Goal: Transaction & Acquisition: Purchase product/service

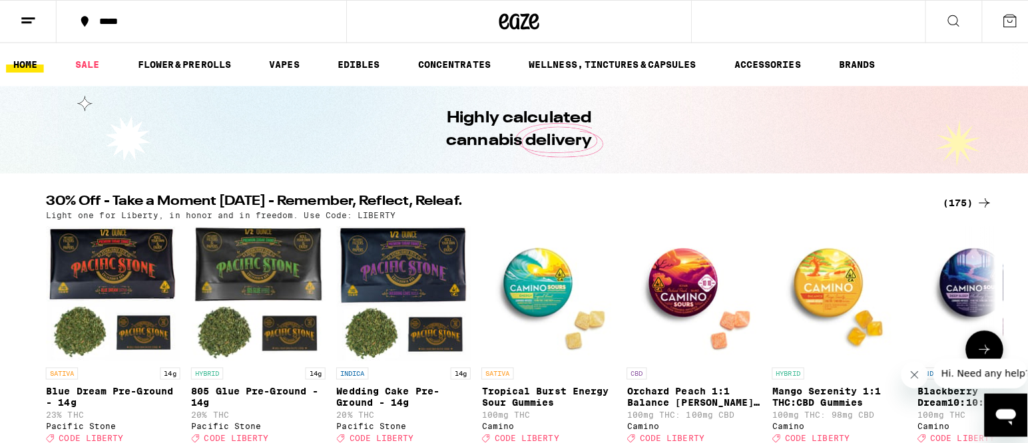
scroll to position [67, 0]
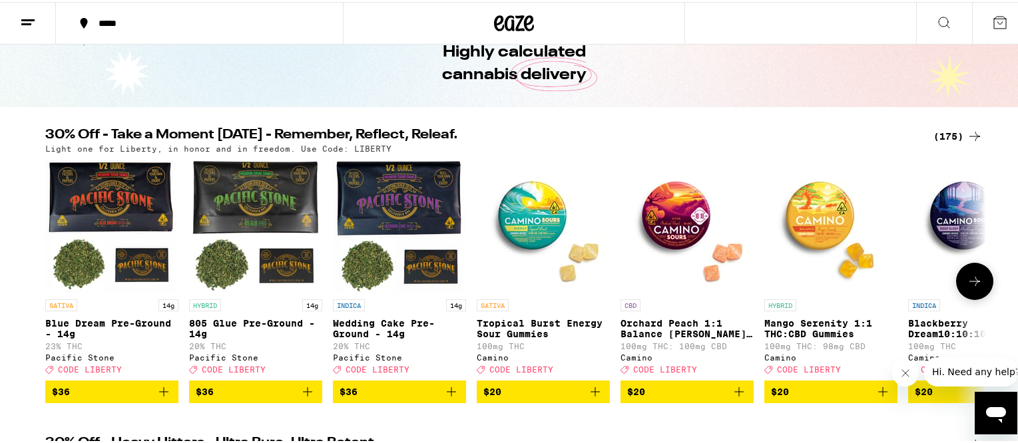
click at [961, 220] on img "Open page for Blackberry Dream10:10:10 Deep Sleep Gummies from Camino" at bounding box center [974, 224] width 133 height 133
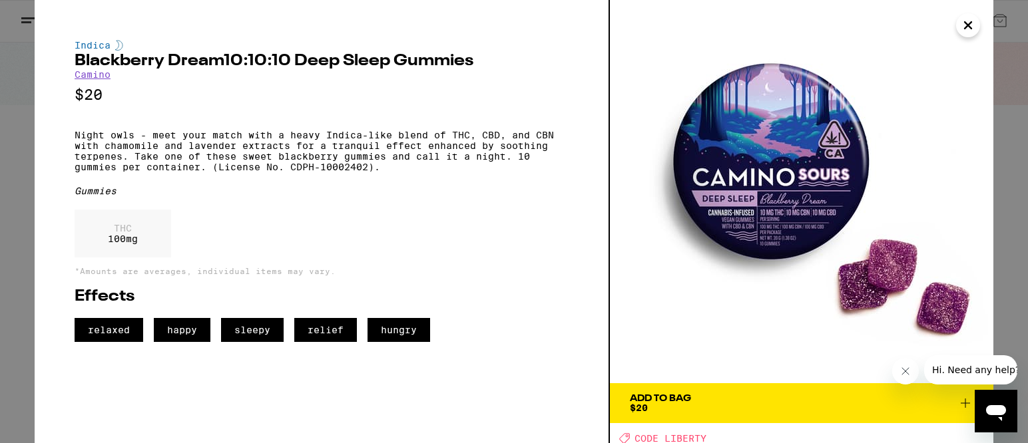
click at [708, 405] on span "Add To Bag $20" at bounding box center [802, 403] width 344 height 19
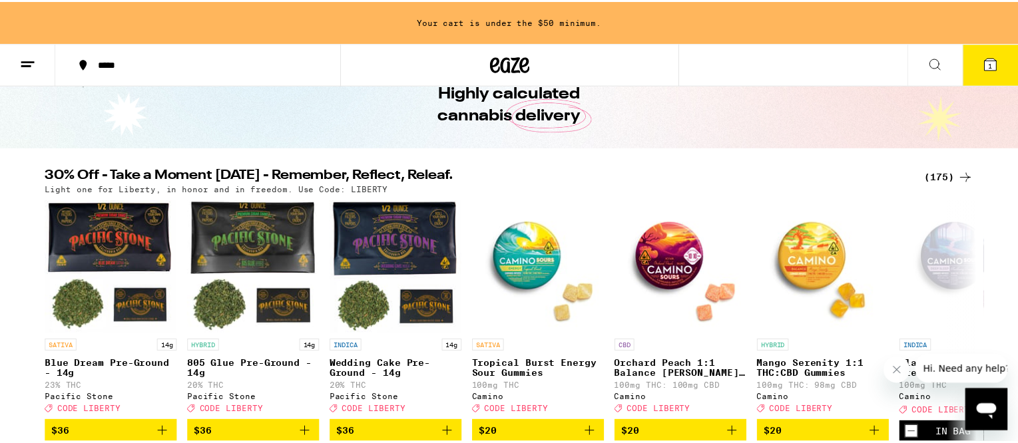
scroll to position [109, 0]
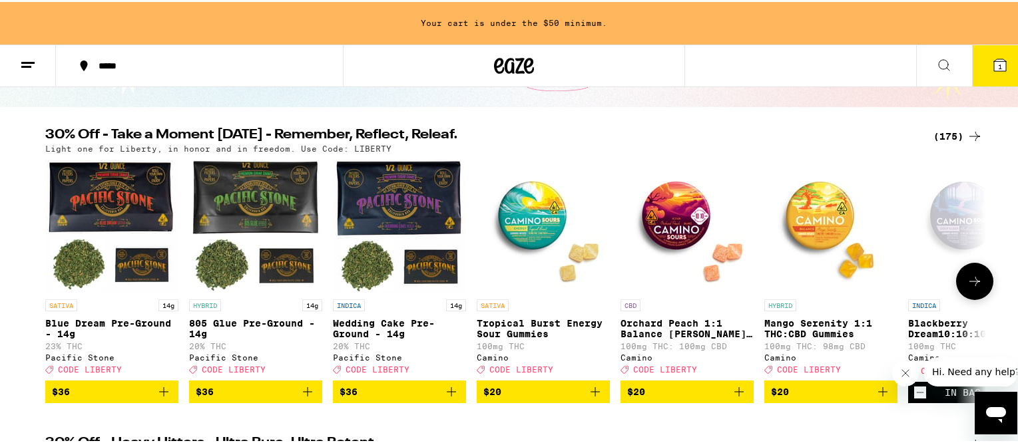
click at [969, 282] on icon at bounding box center [975, 280] width 16 height 16
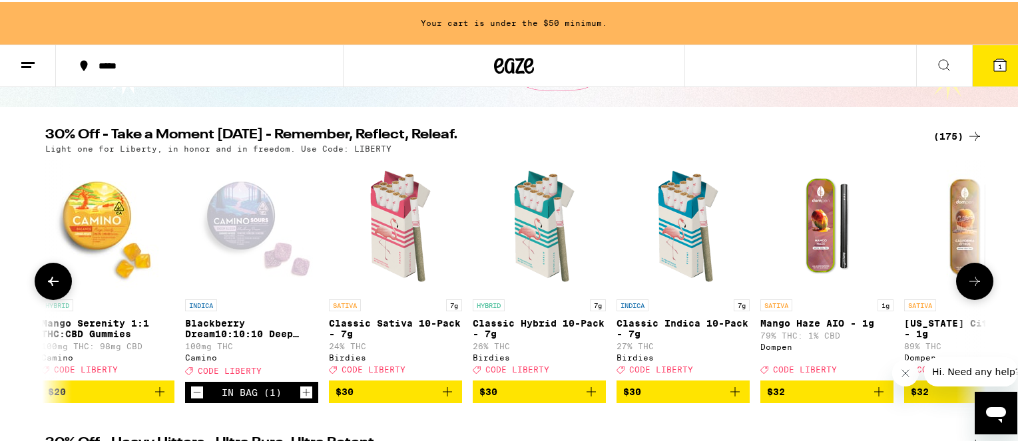
scroll to position [0, 792]
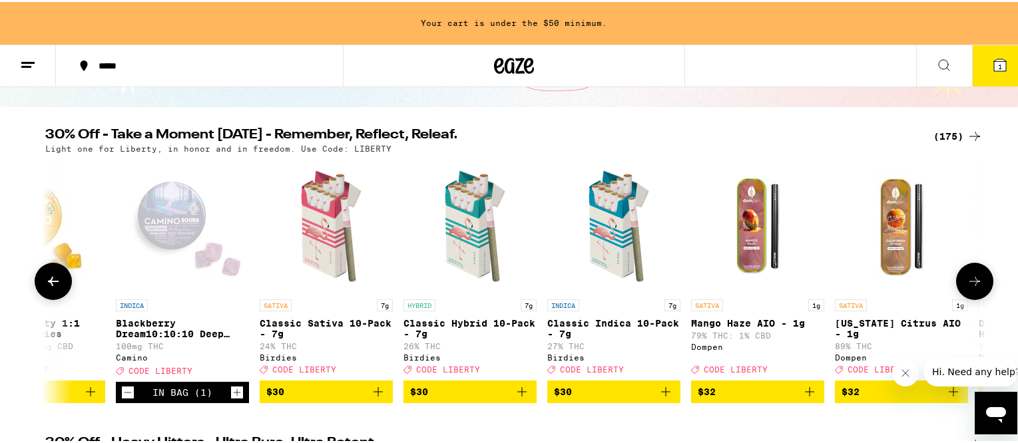
click at [977, 288] on icon at bounding box center [975, 280] width 16 height 16
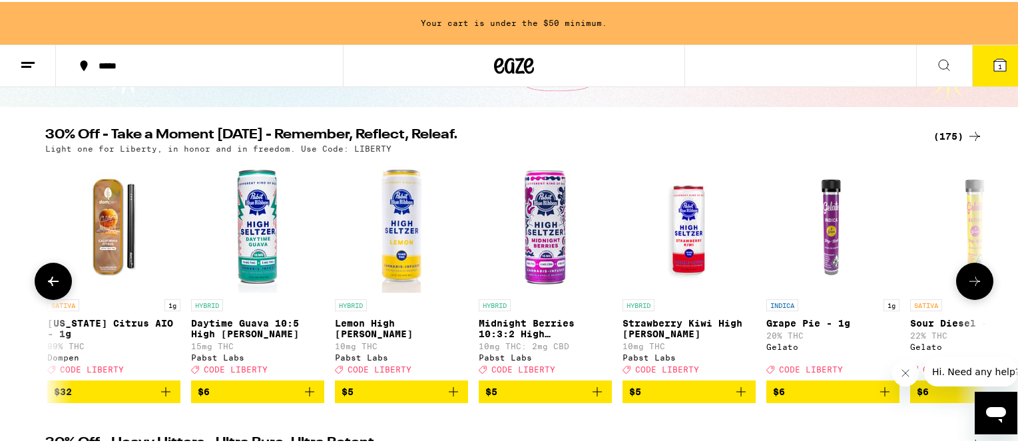
scroll to position [0, 1585]
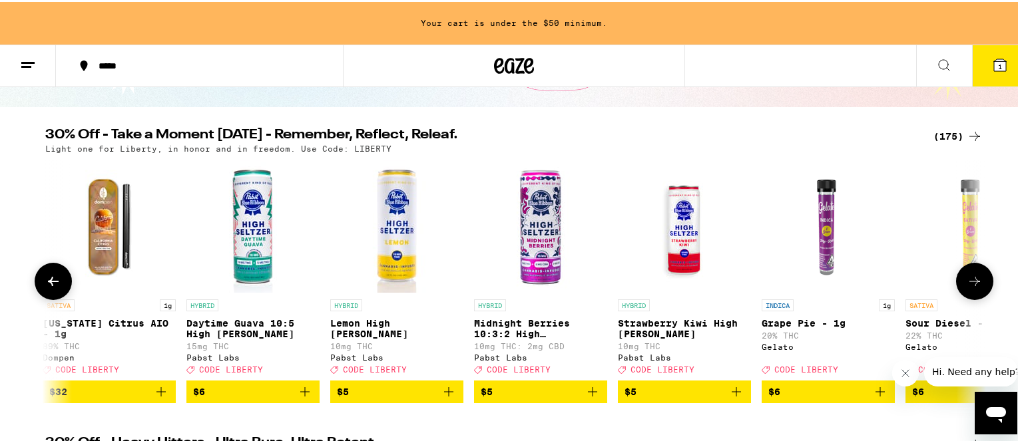
click at [975, 288] on icon at bounding box center [975, 280] width 16 height 16
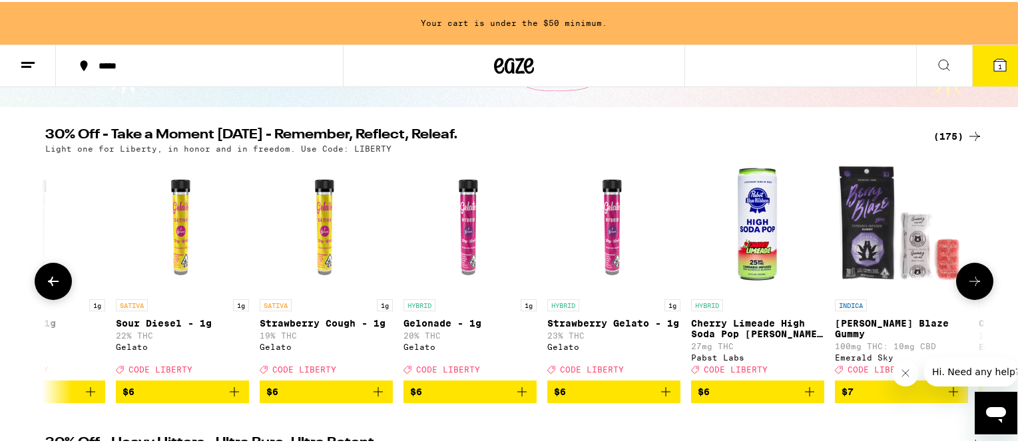
scroll to position [0, 2377]
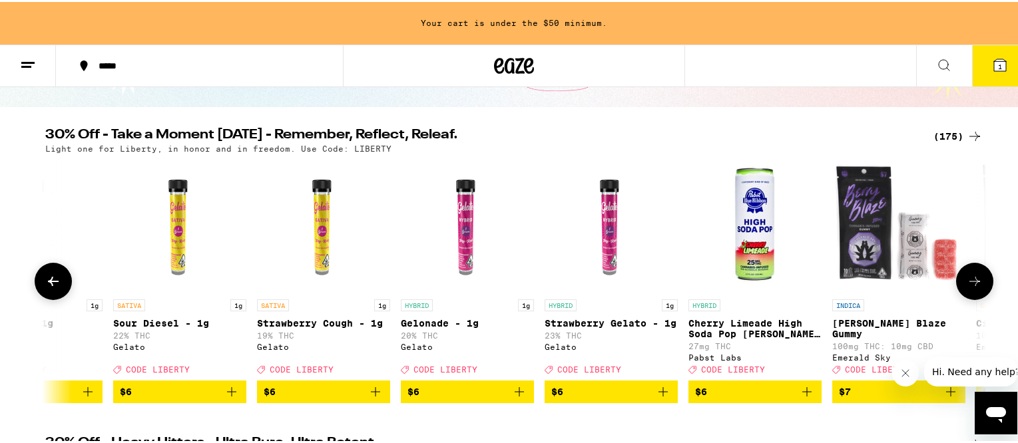
click at [975, 288] on icon at bounding box center [975, 280] width 16 height 16
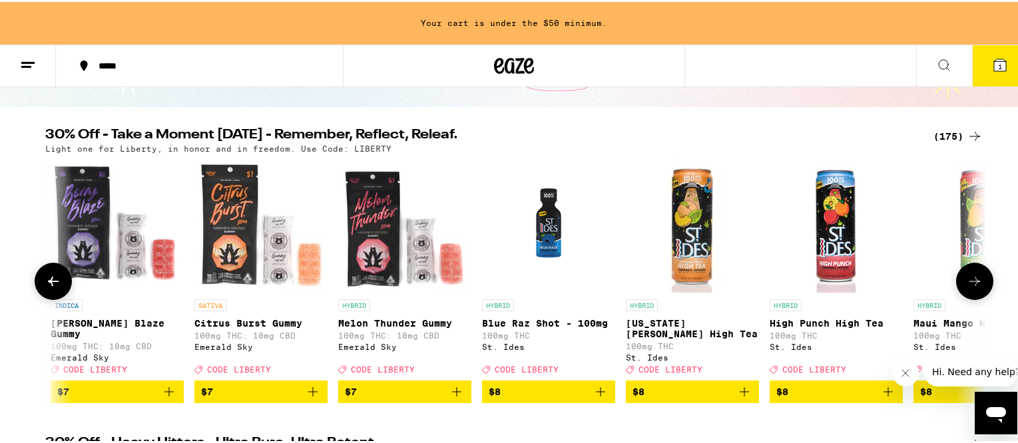
scroll to position [0, 3169]
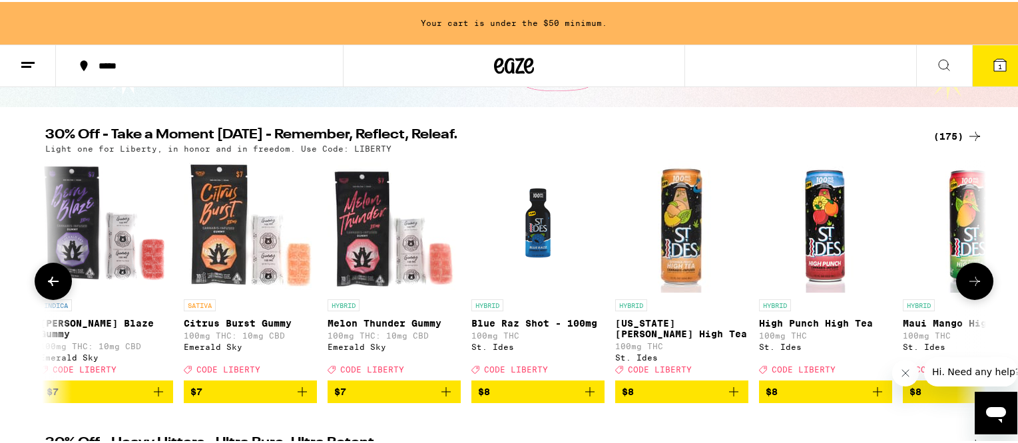
click at [975, 288] on icon at bounding box center [975, 280] width 16 height 16
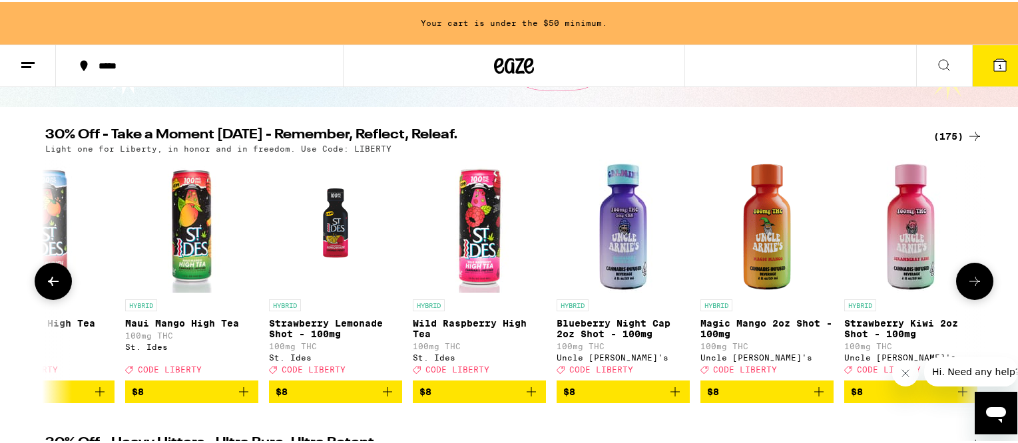
scroll to position [0, 3962]
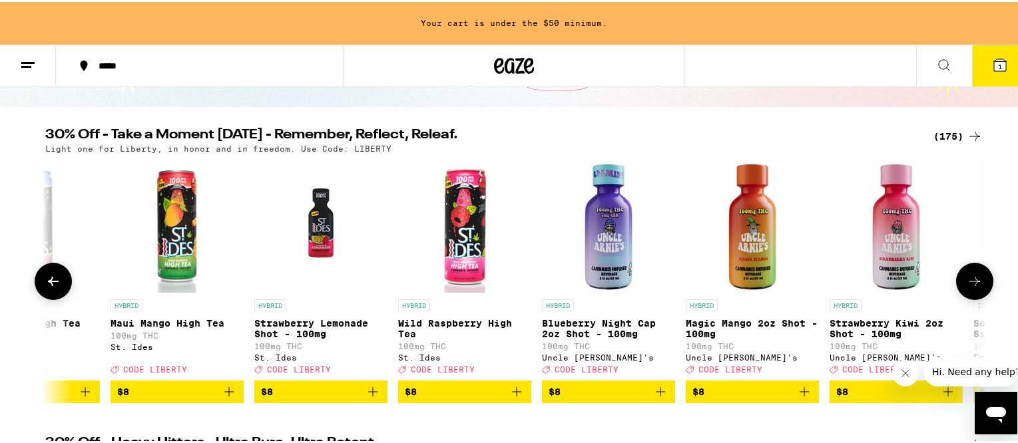
click at [975, 288] on icon at bounding box center [975, 280] width 16 height 16
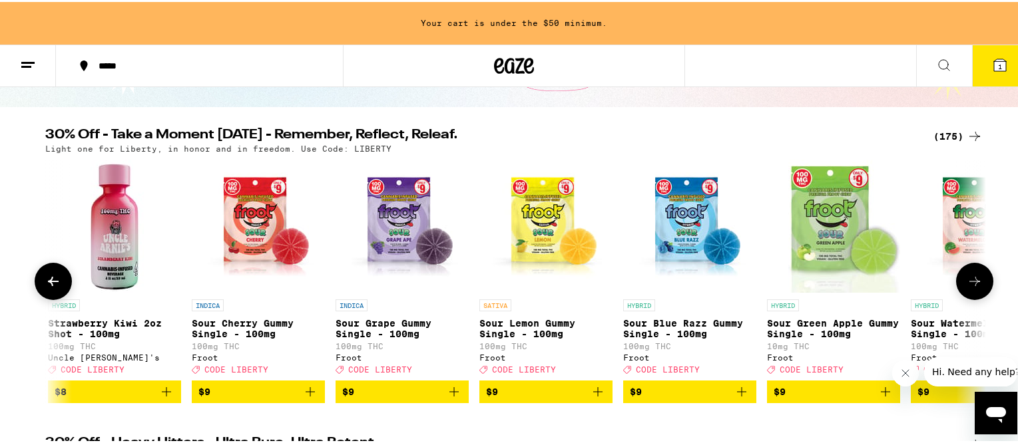
scroll to position [0, 4754]
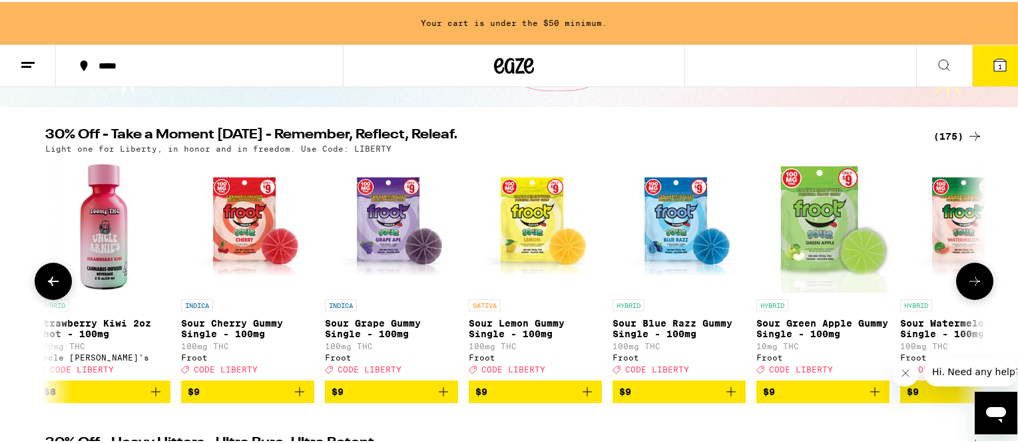
click at [975, 288] on icon at bounding box center [975, 280] width 16 height 16
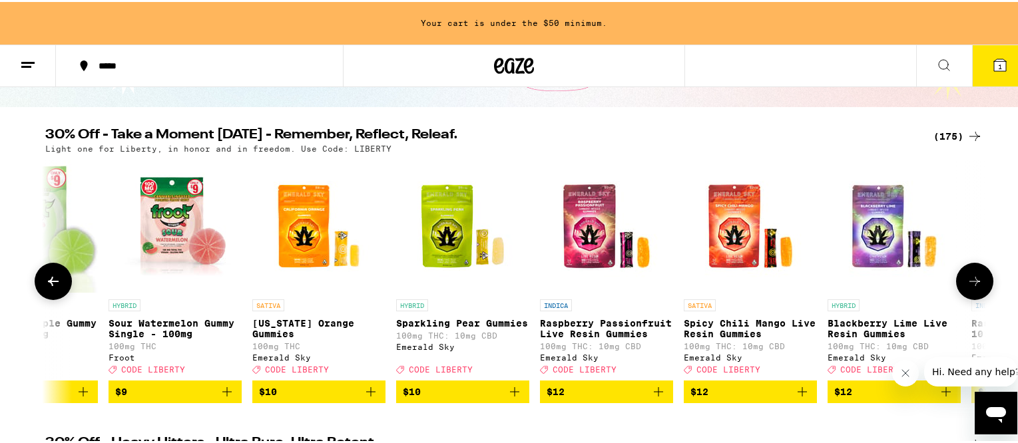
scroll to position [0, 5546]
click at [969, 284] on icon at bounding box center [974, 279] width 11 height 9
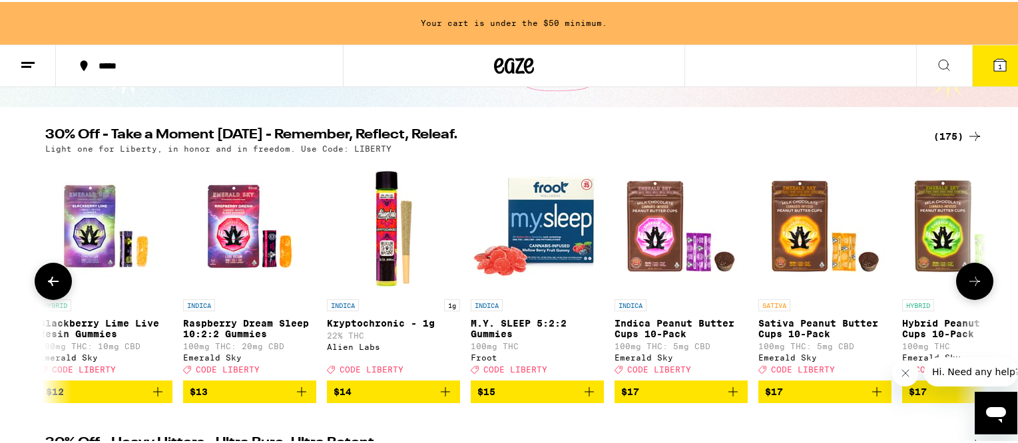
scroll to position [0, 6339]
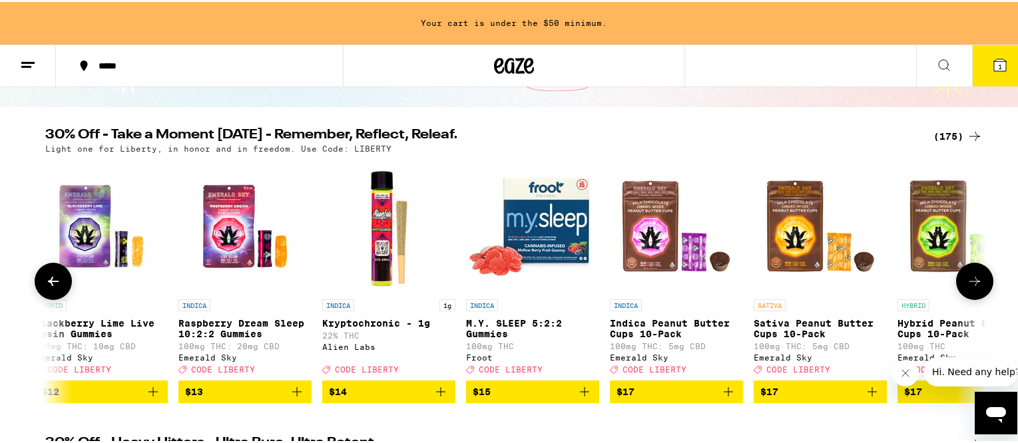
click at [969, 284] on icon at bounding box center [974, 279] width 11 height 9
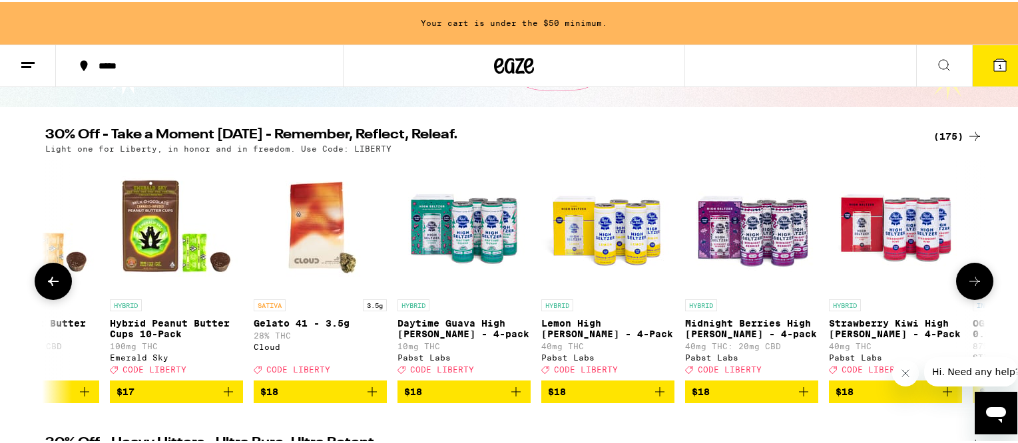
scroll to position [0, 7131]
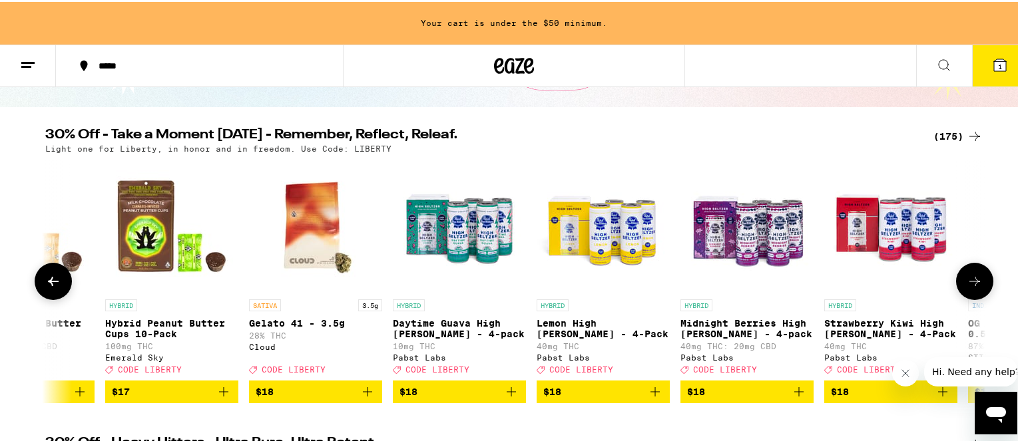
click at [969, 284] on icon at bounding box center [974, 279] width 11 height 9
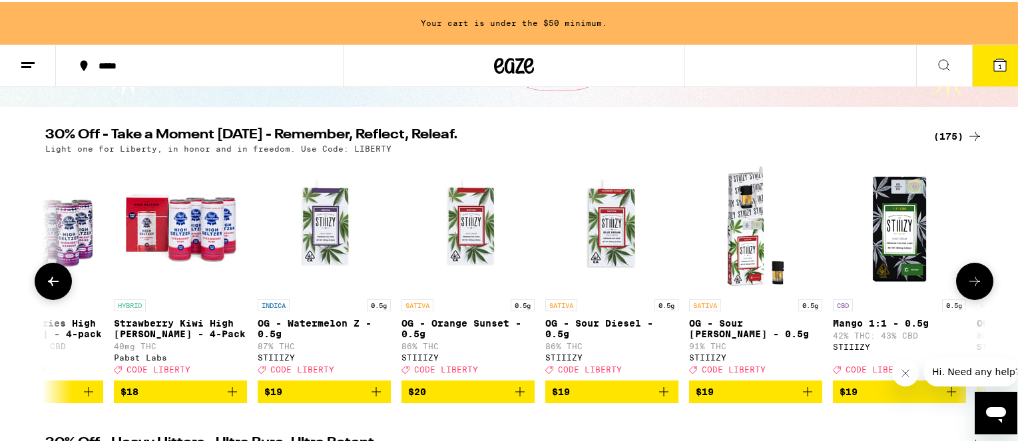
scroll to position [0, 7923]
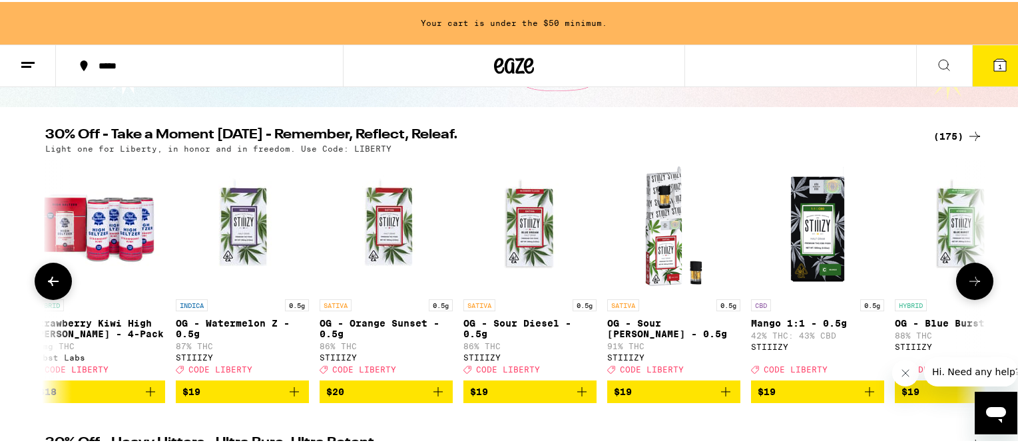
click at [969, 284] on icon at bounding box center [974, 279] width 11 height 9
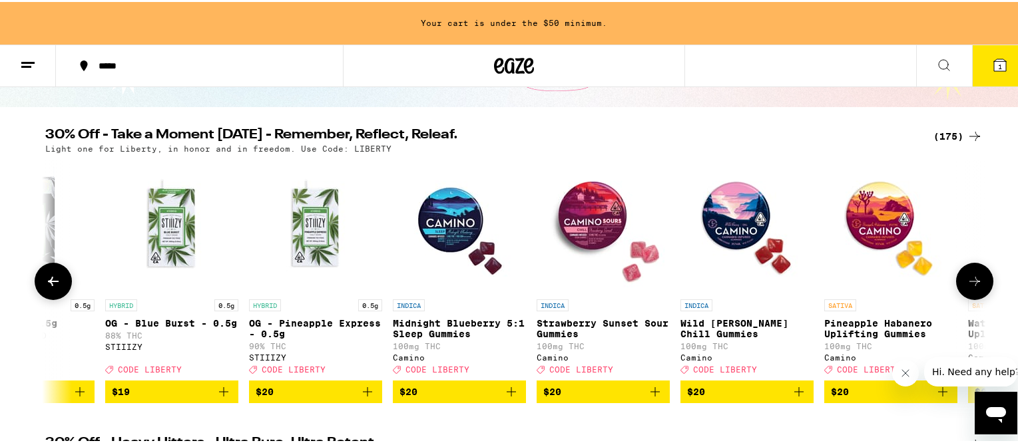
scroll to position [0, 8716]
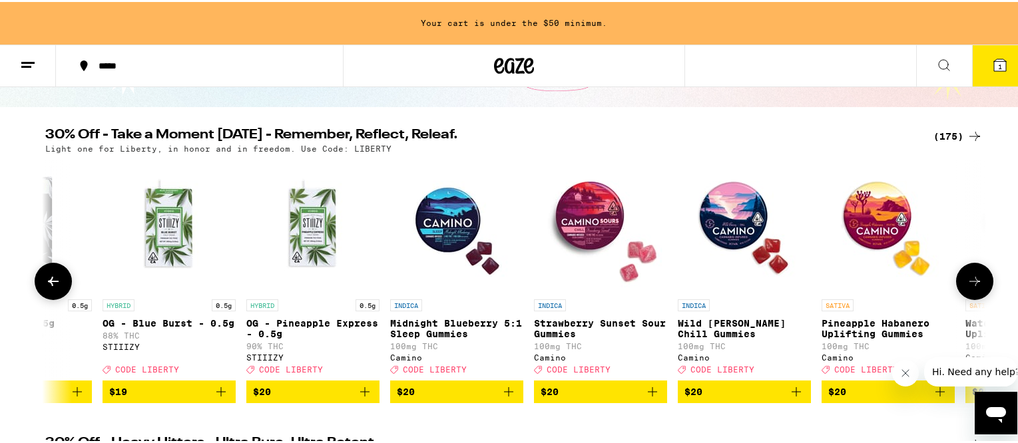
click at [971, 283] on icon at bounding box center [975, 280] width 16 height 16
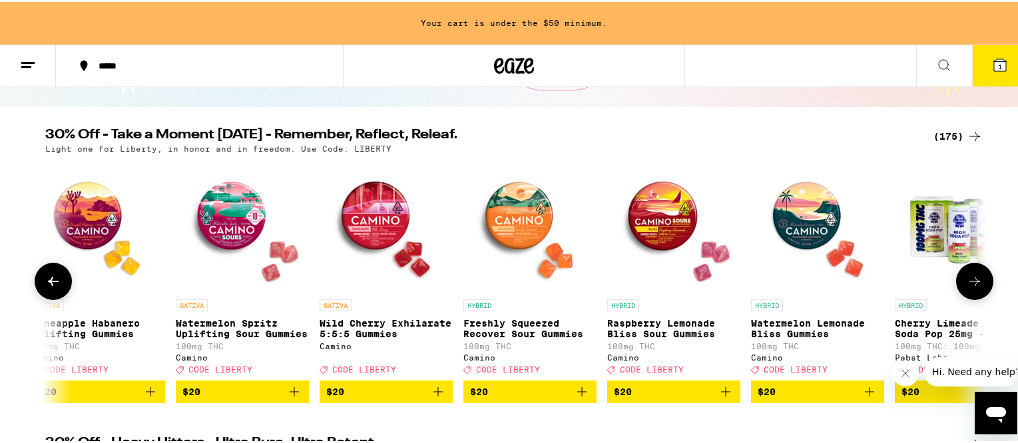
scroll to position [0, 9508]
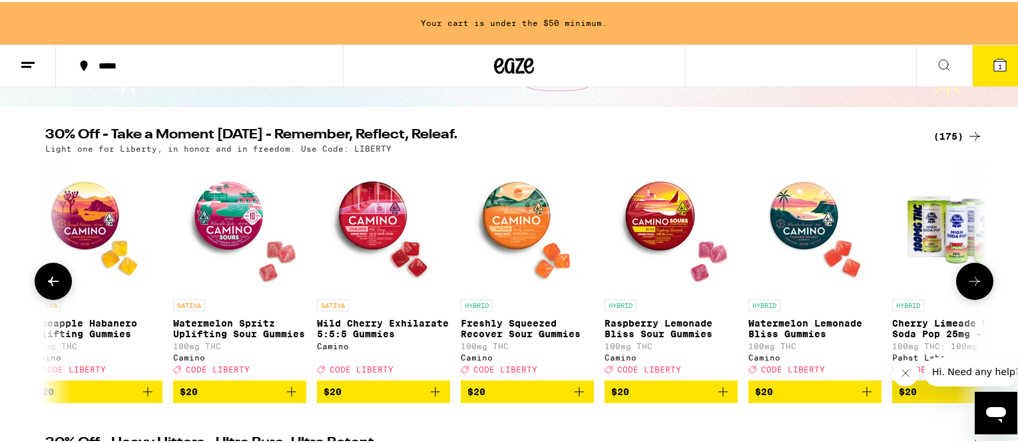
click at [972, 283] on icon at bounding box center [975, 280] width 16 height 16
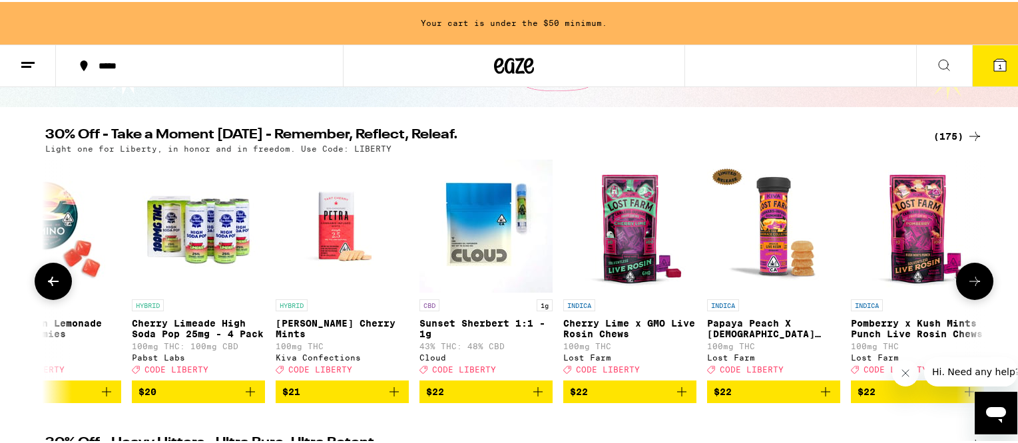
scroll to position [0, 10300]
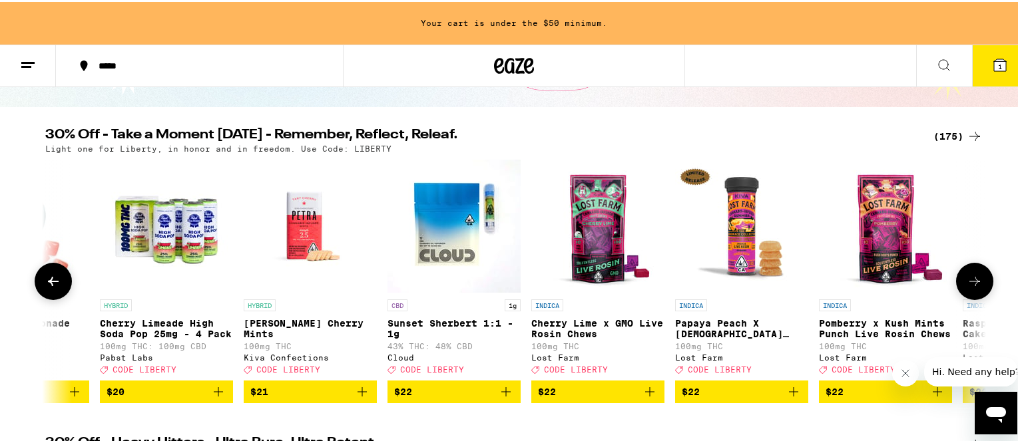
click at [712, 328] on p "Papaya Peach X [DEMOGRAPHIC_DATA] Kush Resin 100mg" at bounding box center [741, 326] width 133 height 21
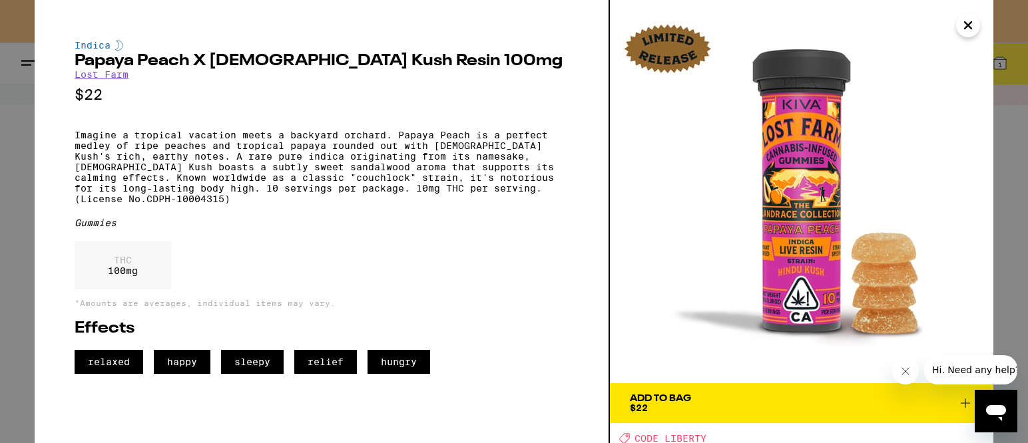
click at [671, 402] on div "Add To Bag" at bounding box center [660, 398] width 61 height 9
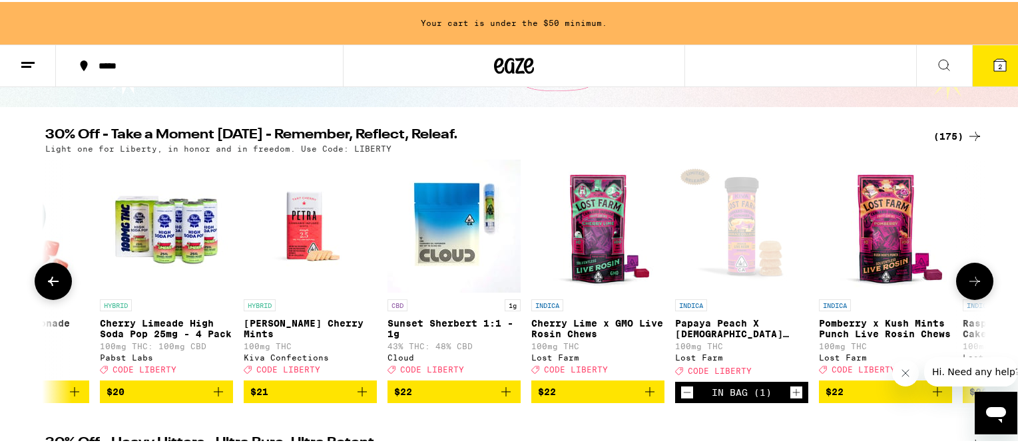
click at [972, 284] on icon at bounding box center [975, 280] width 16 height 16
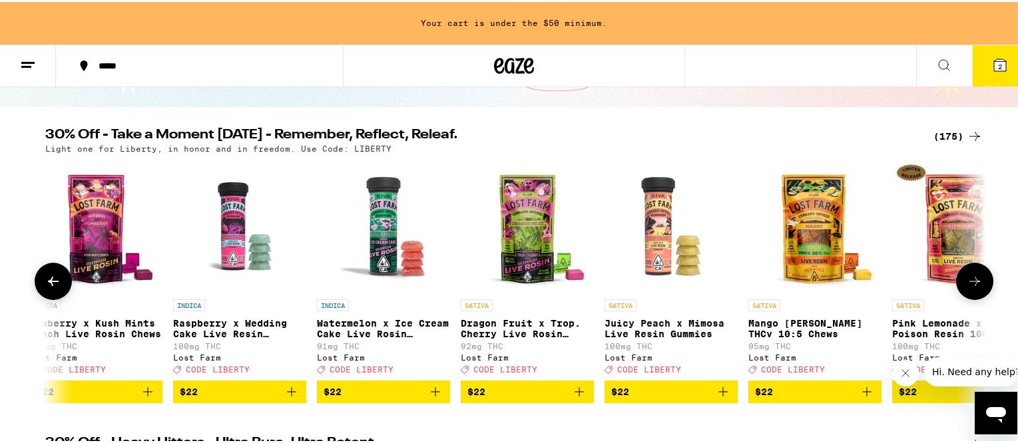
scroll to position [0, 11092]
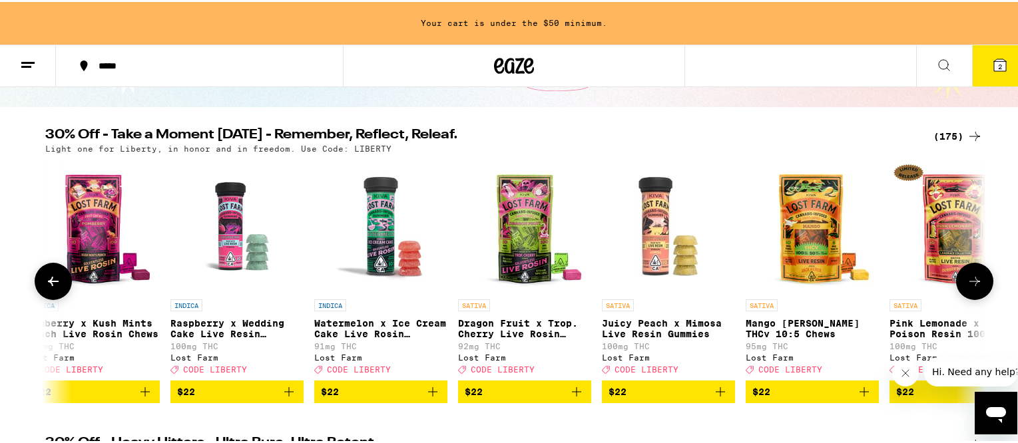
click at [376, 398] on span "$22" at bounding box center [381, 390] width 120 height 16
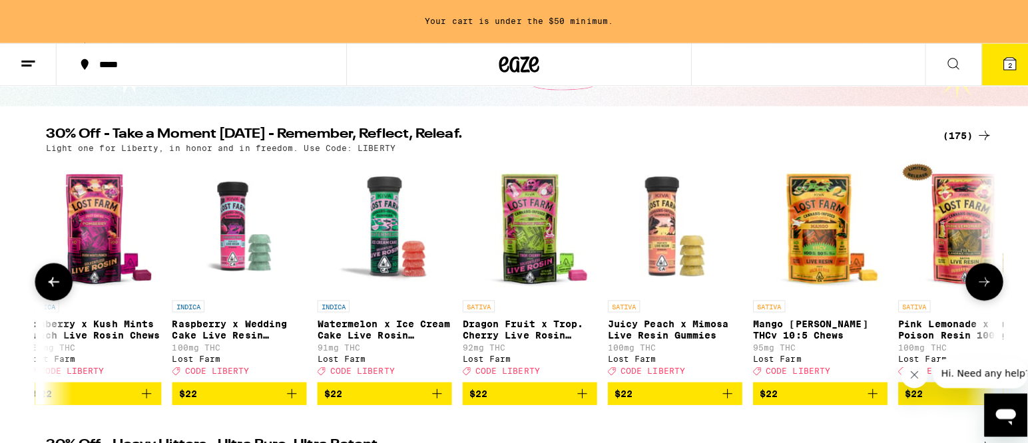
scroll to position [67, 0]
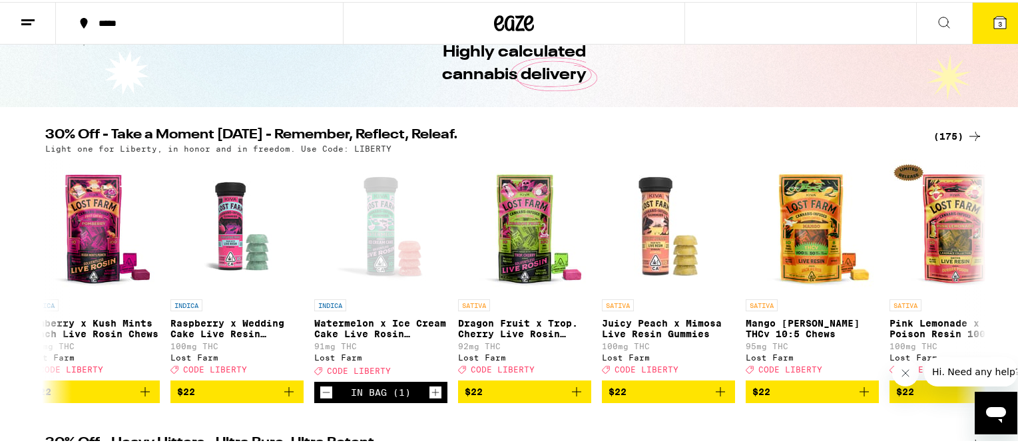
click at [994, 20] on icon at bounding box center [1000, 21] width 12 height 12
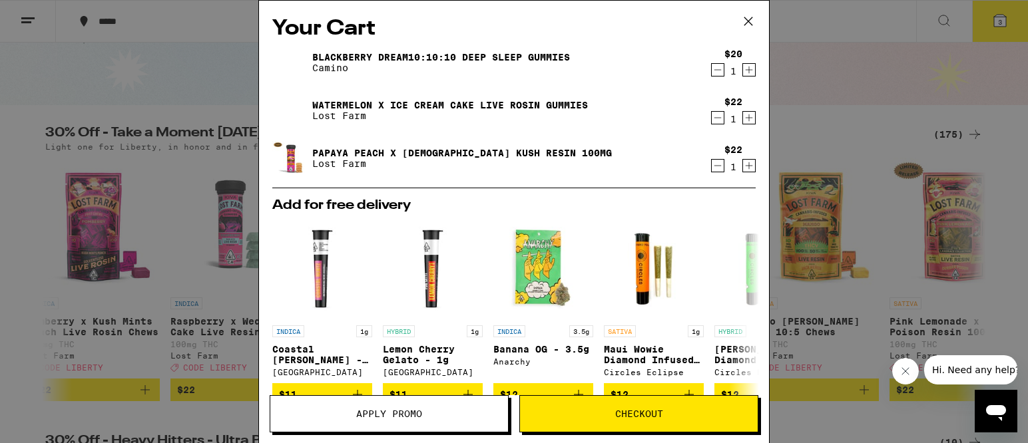
click at [748, 25] on icon at bounding box center [748, 21] width 20 height 20
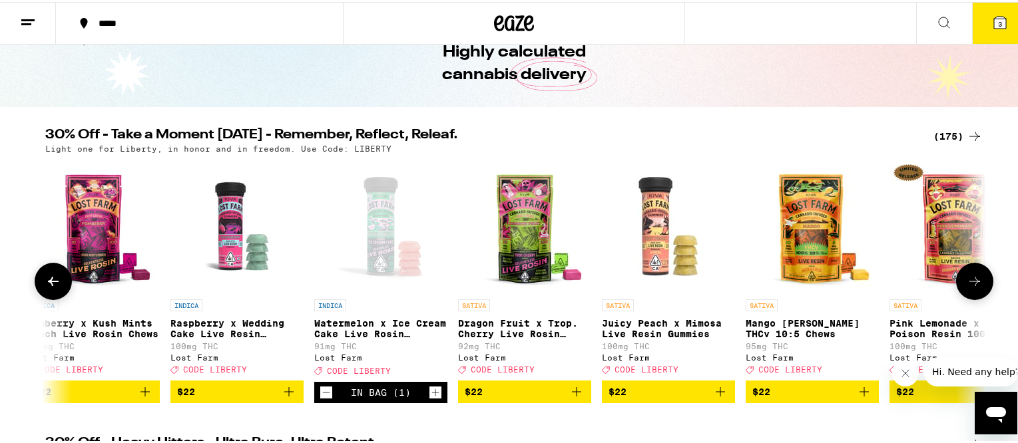
click at [51, 288] on icon at bounding box center [53, 280] width 16 height 16
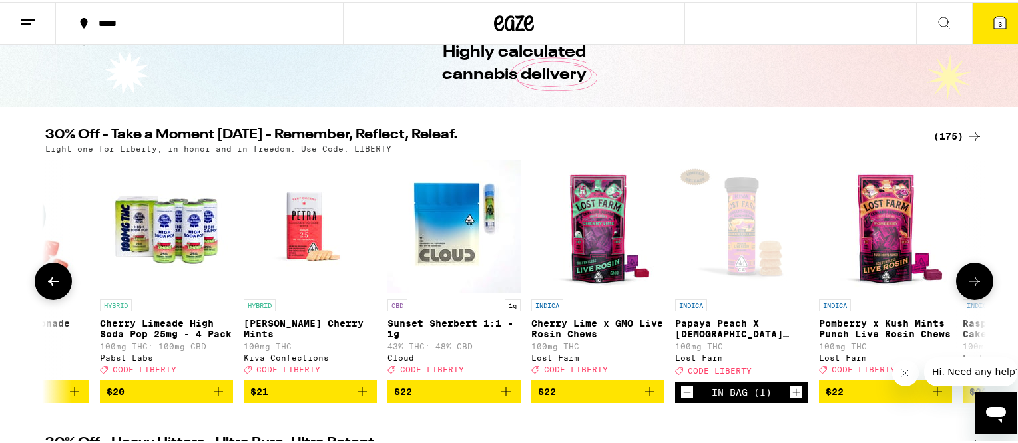
click at [51, 288] on icon at bounding box center [53, 280] width 16 height 16
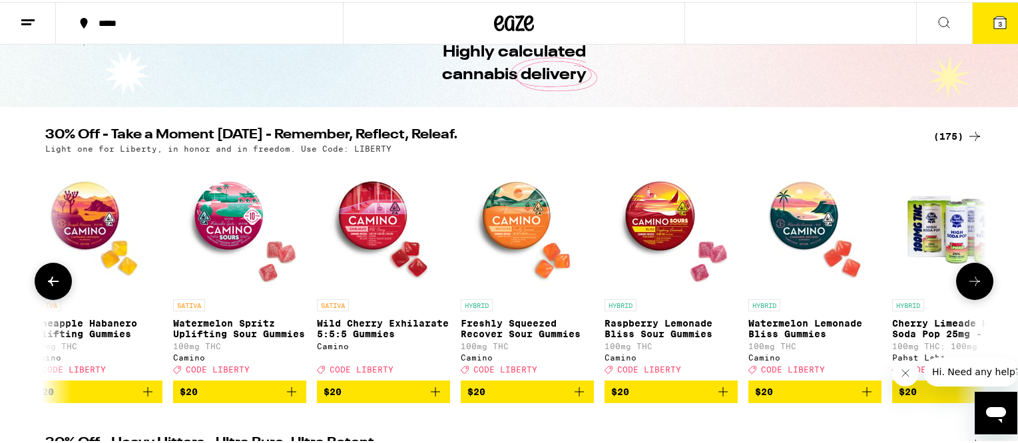
click at [51, 288] on icon at bounding box center [53, 280] width 16 height 16
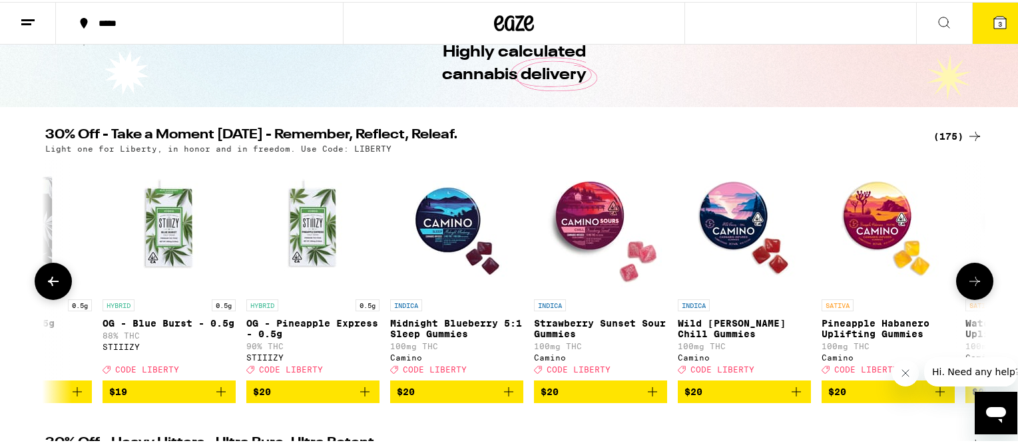
click at [51, 288] on icon at bounding box center [53, 280] width 16 height 16
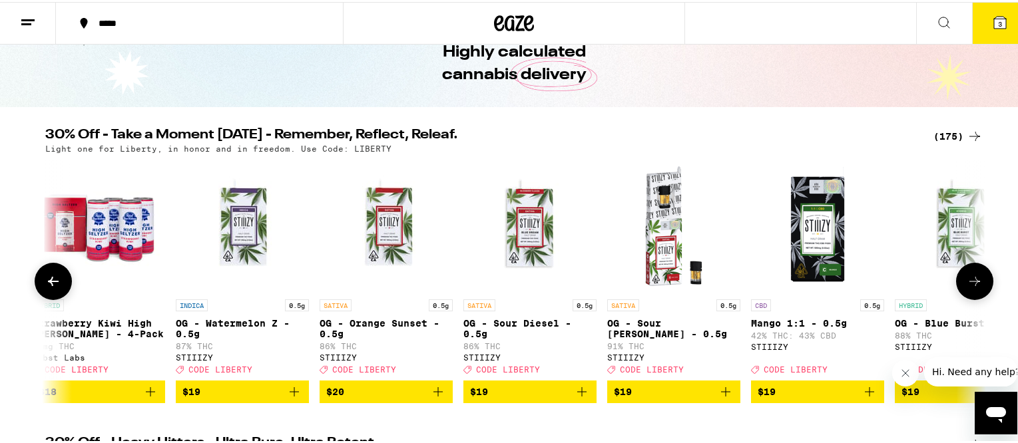
click at [51, 288] on icon at bounding box center [53, 280] width 16 height 16
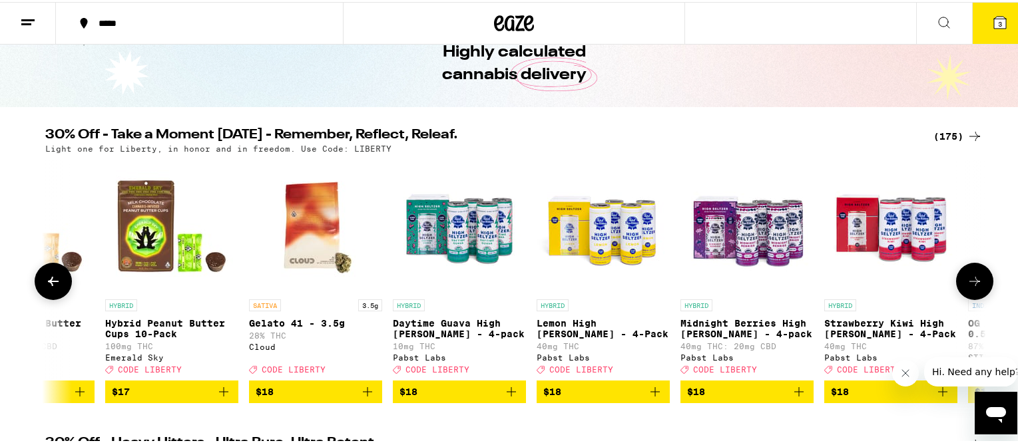
click at [51, 288] on icon at bounding box center [53, 280] width 16 height 16
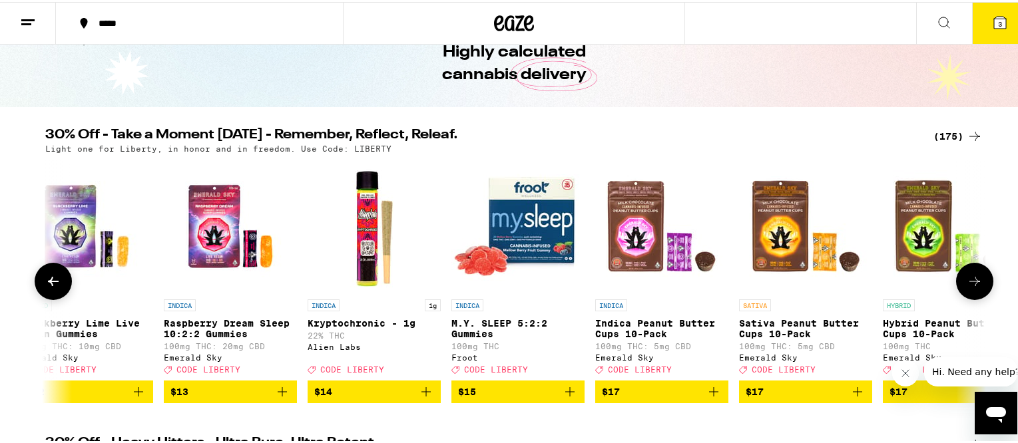
scroll to position [0, 6339]
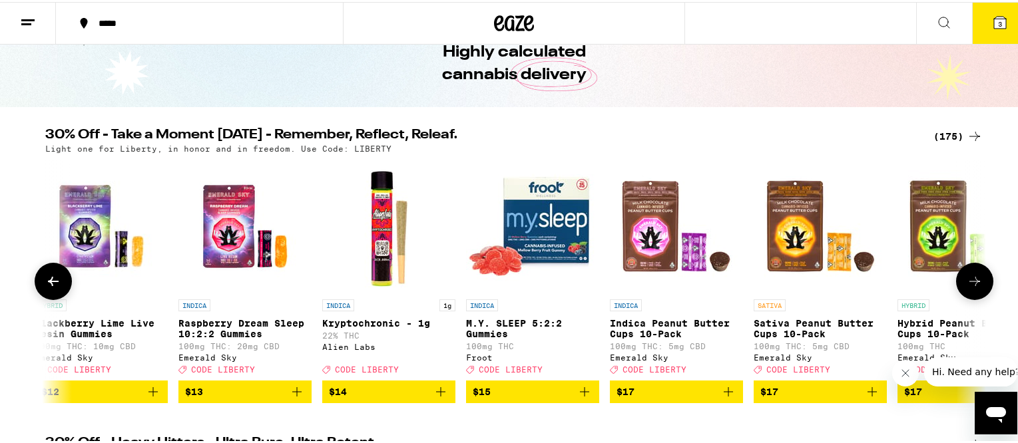
click at [51, 288] on icon at bounding box center [53, 280] width 16 height 16
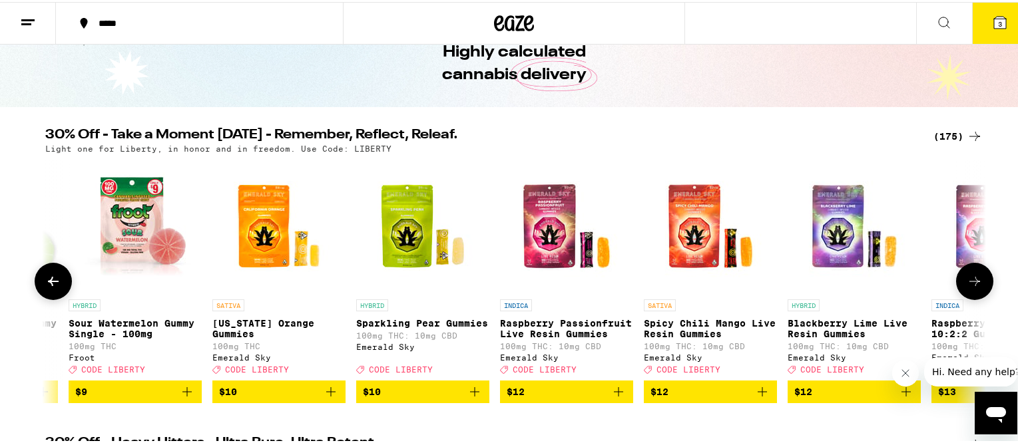
scroll to position [0, 5546]
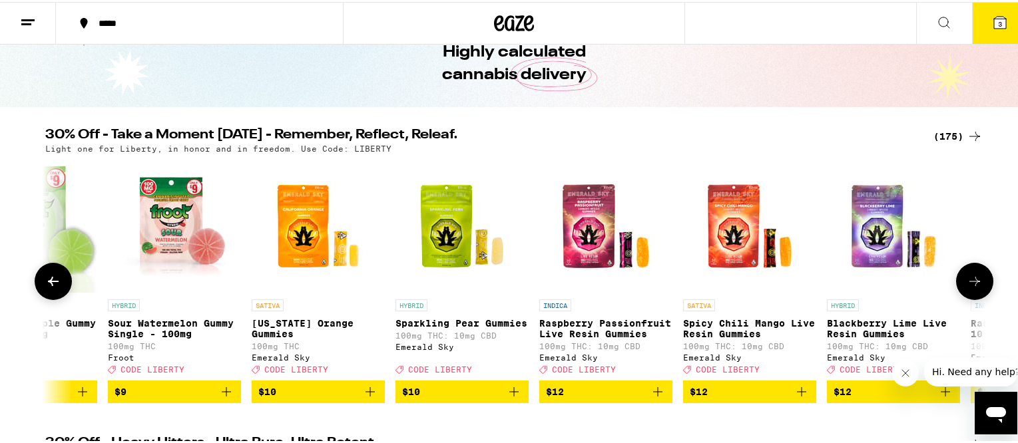
click at [51, 288] on icon at bounding box center [53, 280] width 16 height 16
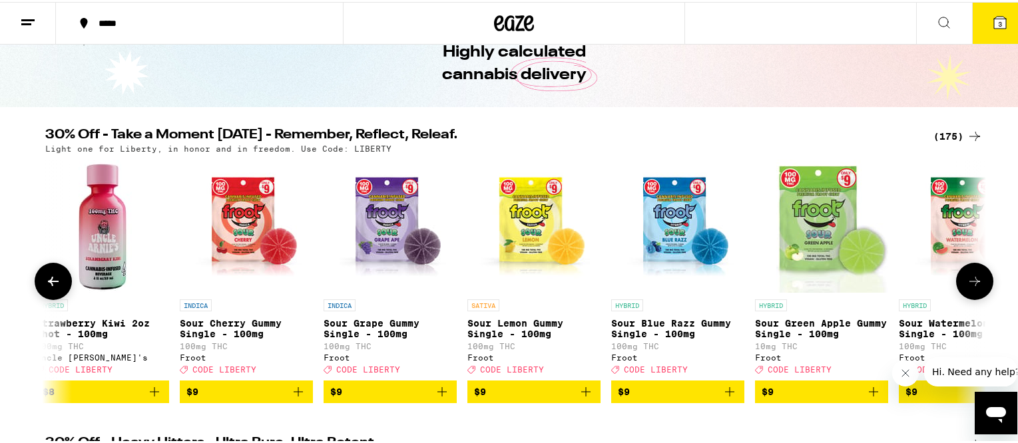
scroll to position [0, 4754]
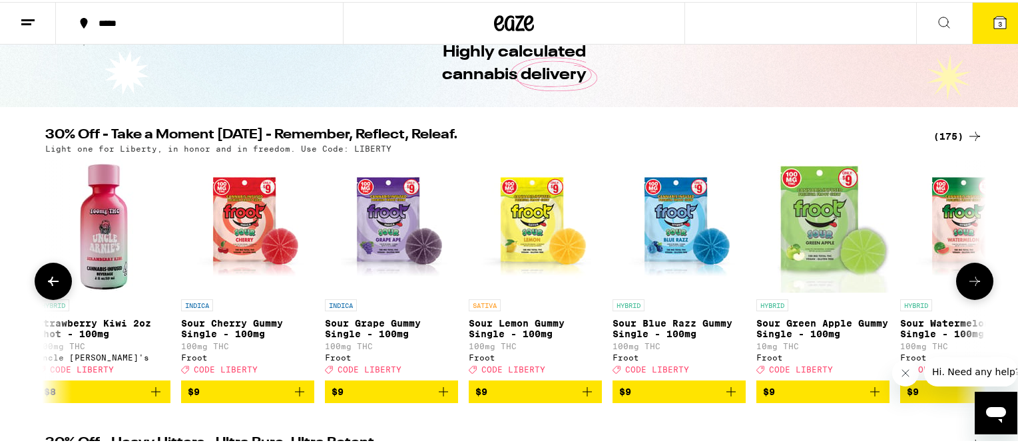
click at [51, 288] on icon at bounding box center [53, 280] width 16 height 16
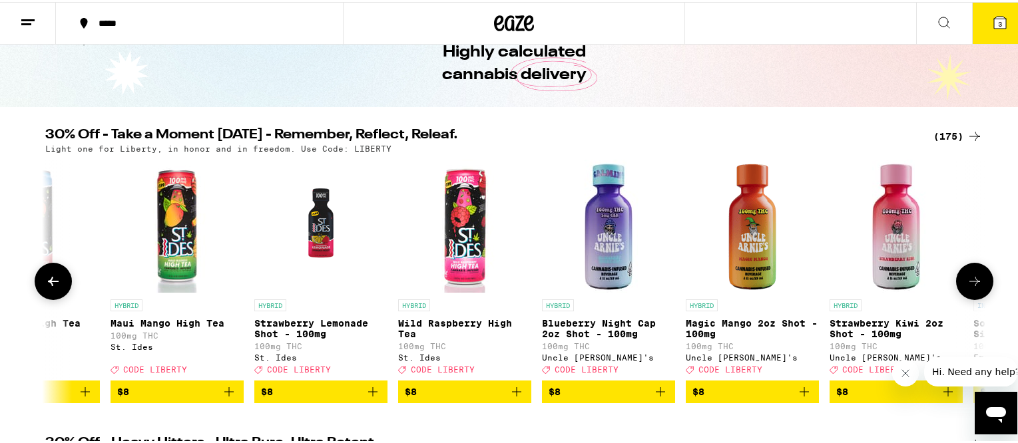
click at [51, 288] on icon at bounding box center [53, 280] width 16 height 16
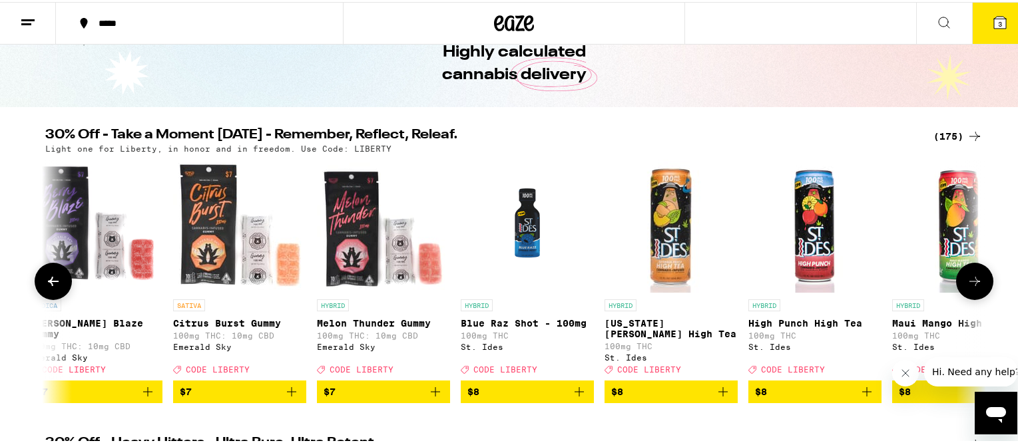
scroll to position [0, 3169]
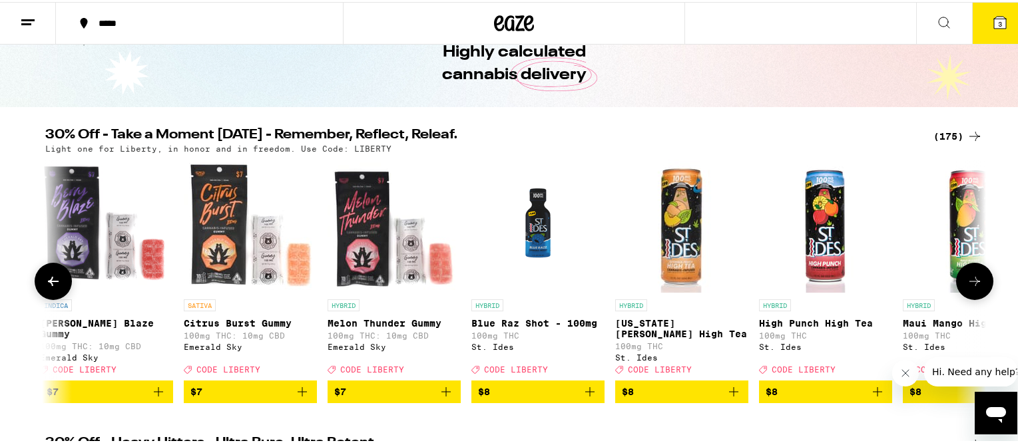
click at [51, 288] on icon at bounding box center [53, 280] width 16 height 16
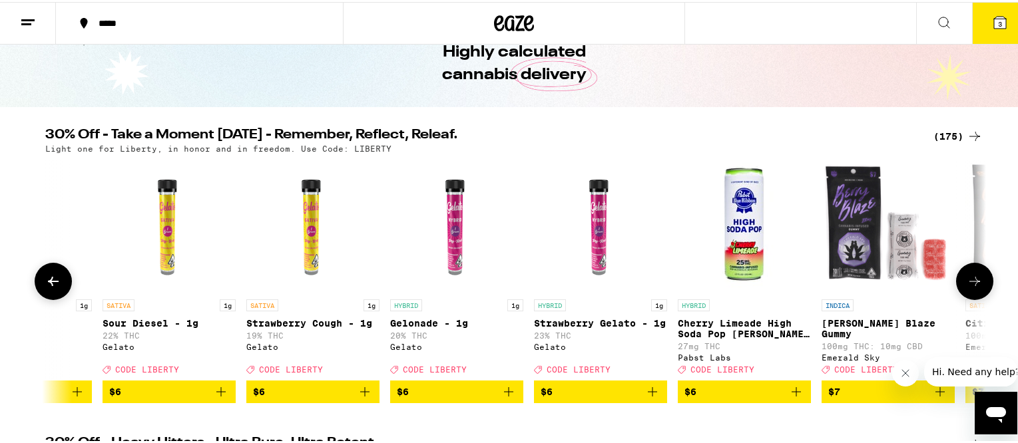
scroll to position [0, 2377]
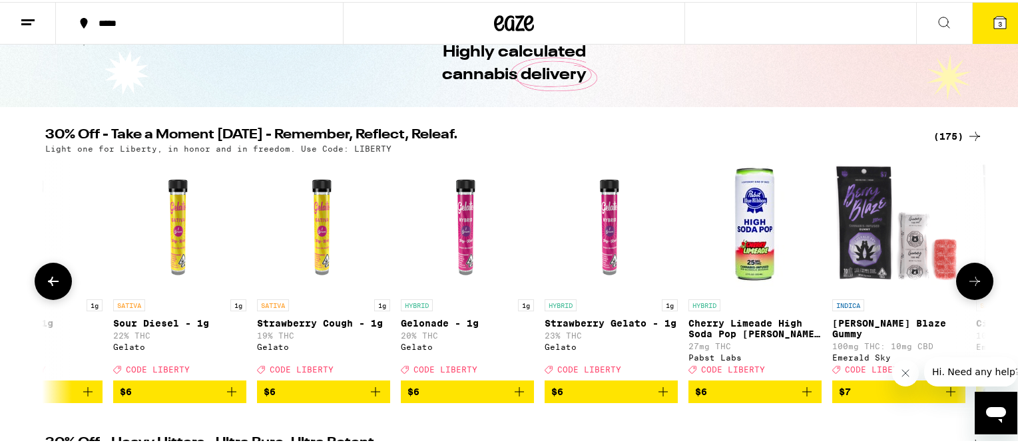
click at [51, 288] on icon at bounding box center [53, 280] width 16 height 16
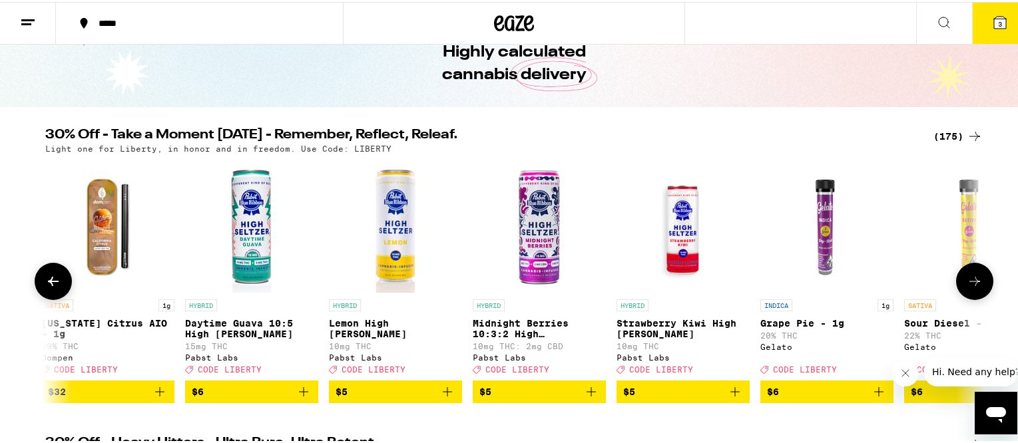
scroll to position [0, 1585]
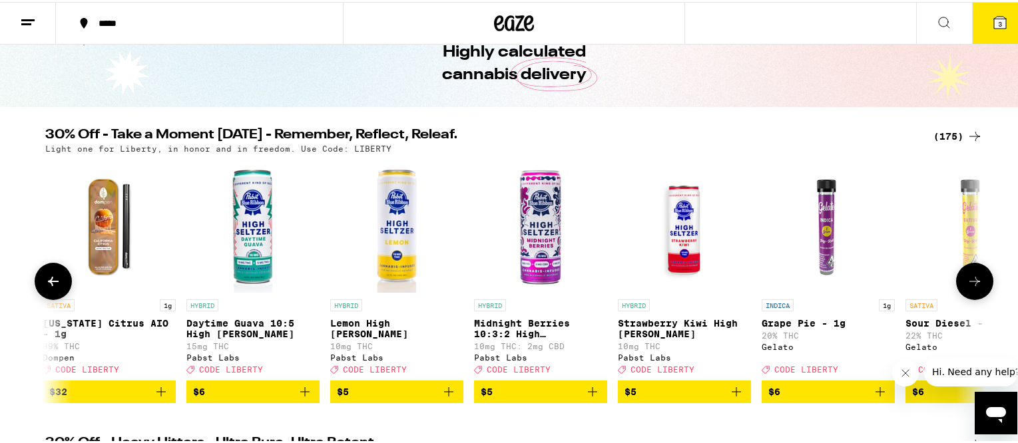
click at [51, 288] on icon at bounding box center [53, 280] width 16 height 16
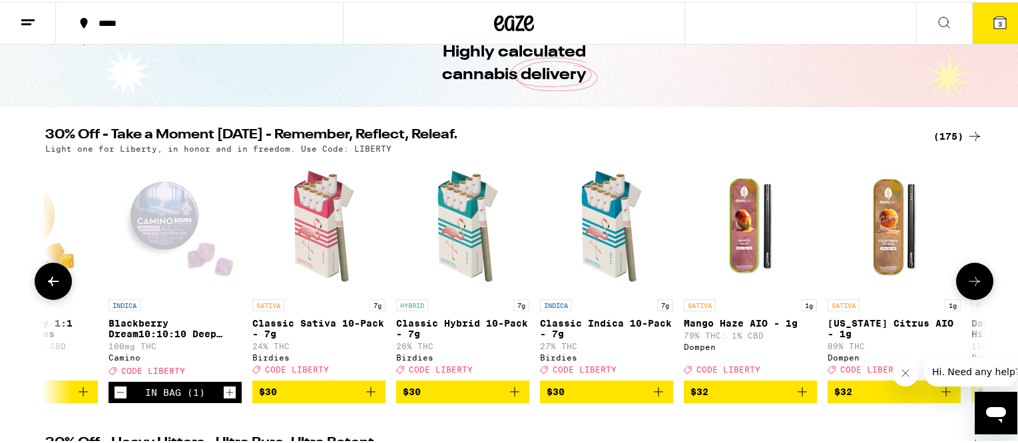
scroll to position [0, 792]
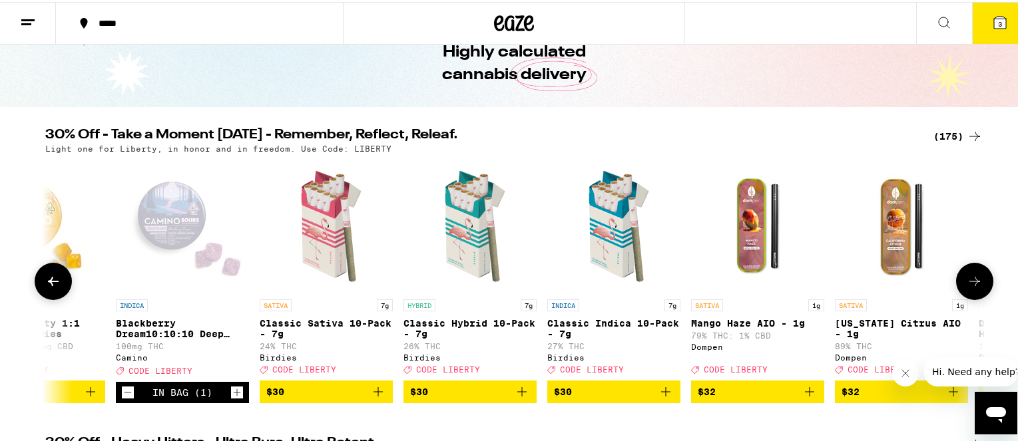
click at [51, 288] on icon at bounding box center [53, 280] width 16 height 16
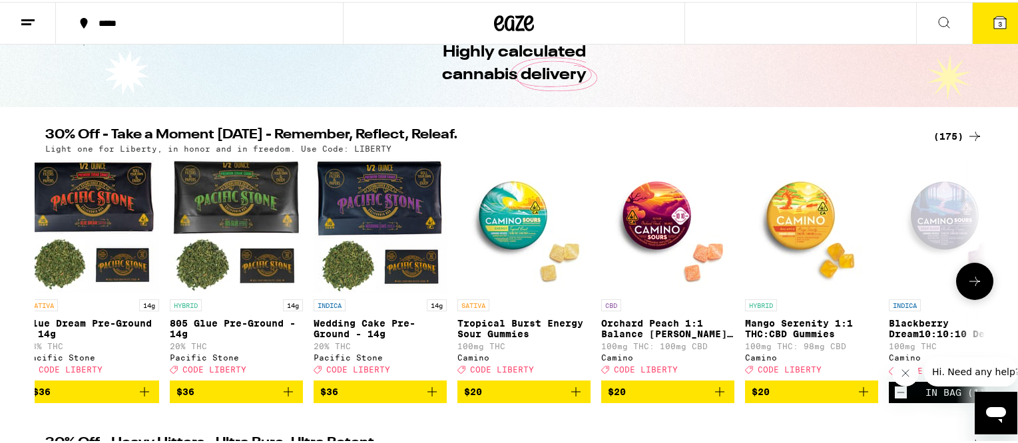
scroll to position [0, 0]
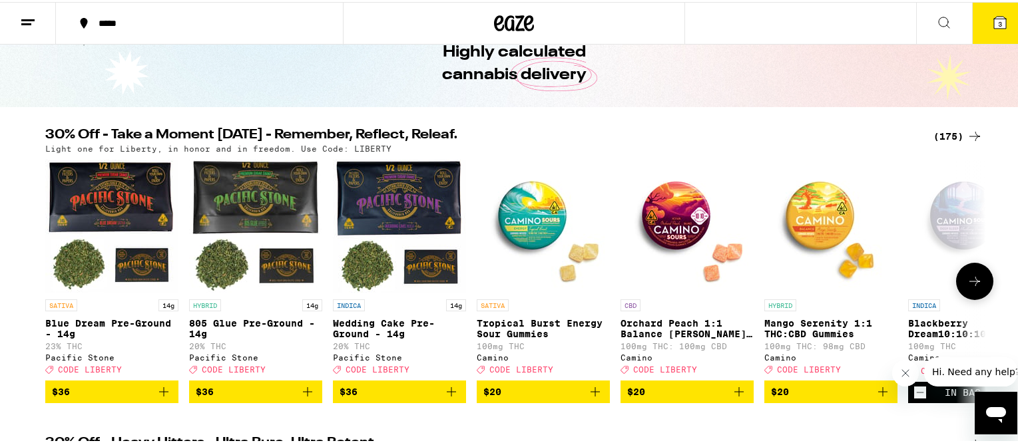
click at [51, 288] on div at bounding box center [53, 279] width 37 height 37
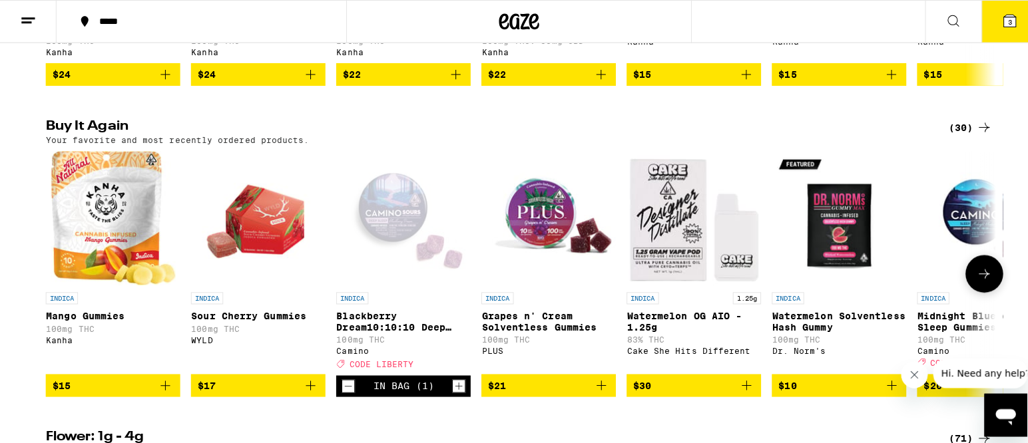
scroll to position [999, 0]
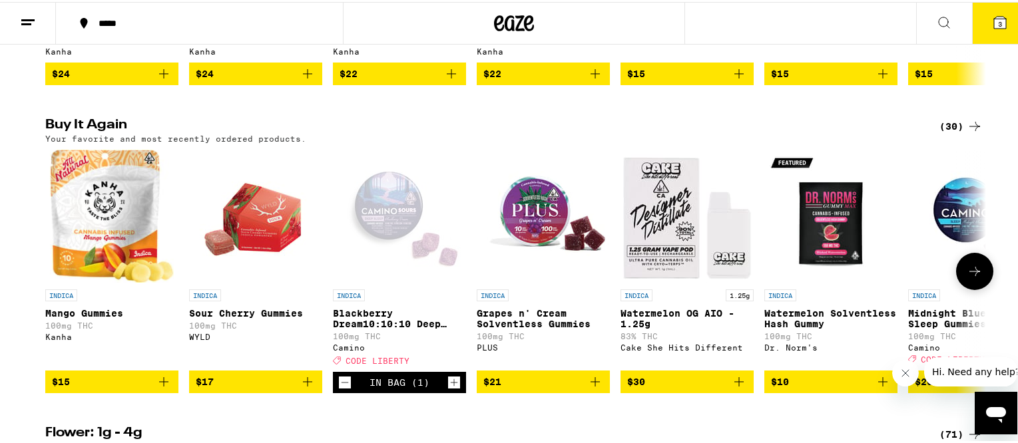
click at [660, 272] on img "Open page for Watermelon OG AIO - 1.25g from Cake She Hits Different" at bounding box center [687, 214] width 133 height 133
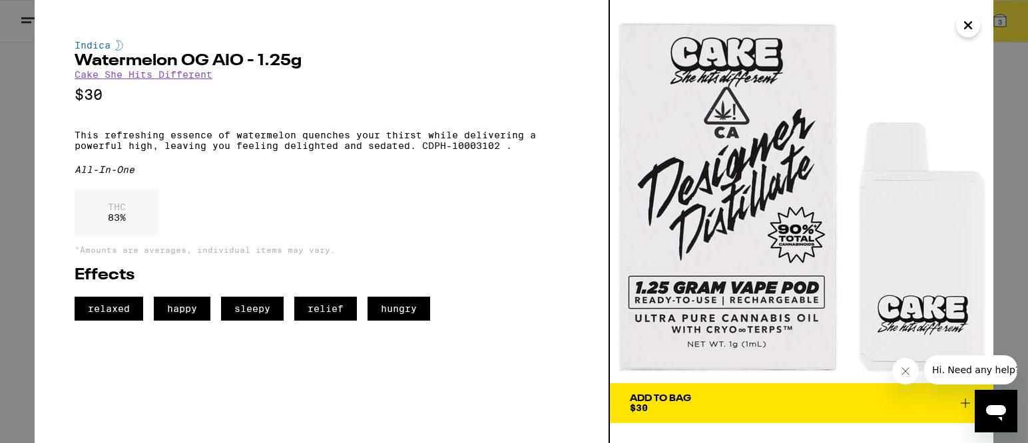
click at [673, 408] on div "Add To Bag $30" at bounding box center [660, 403] width 61 height 19
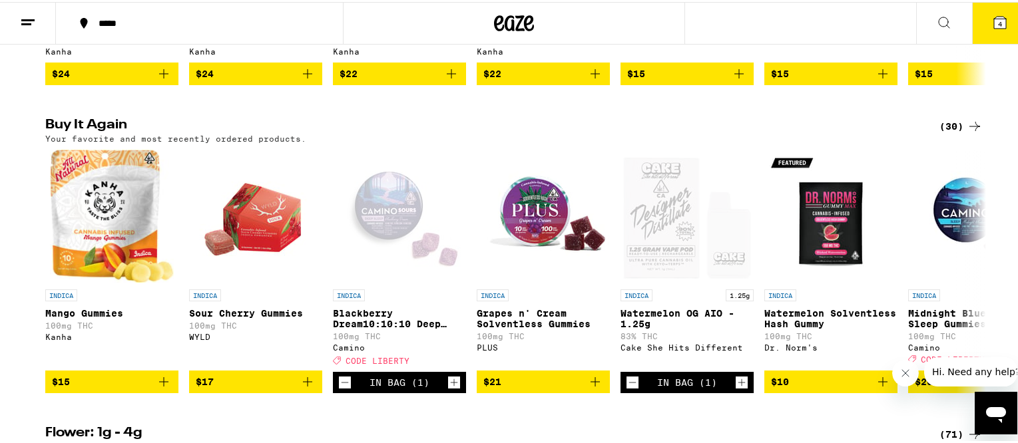
click at [998, 21] on span "4" at bounding box center [1000, 22] width 4 height 8
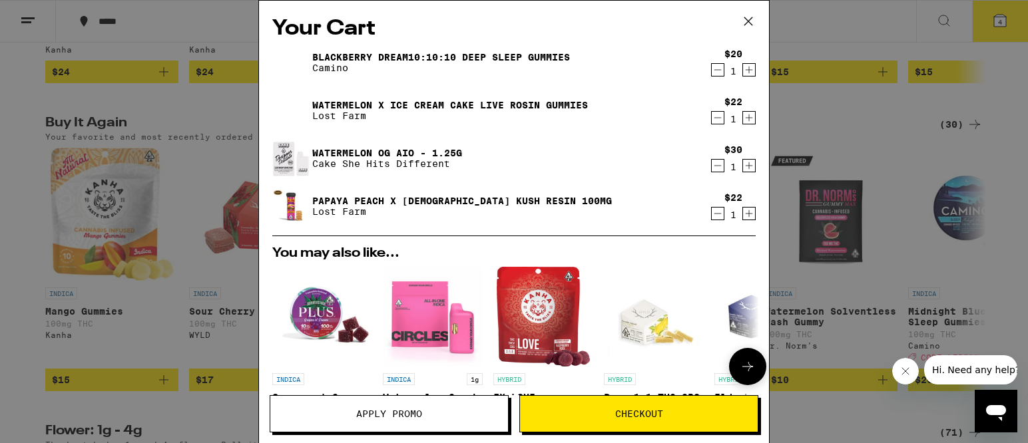
click at [408, 322] on img "Open page for Watermelon Crush AIO - 1g from Circles Base Camp" at bounding box center [433, 317] width 100 height 100
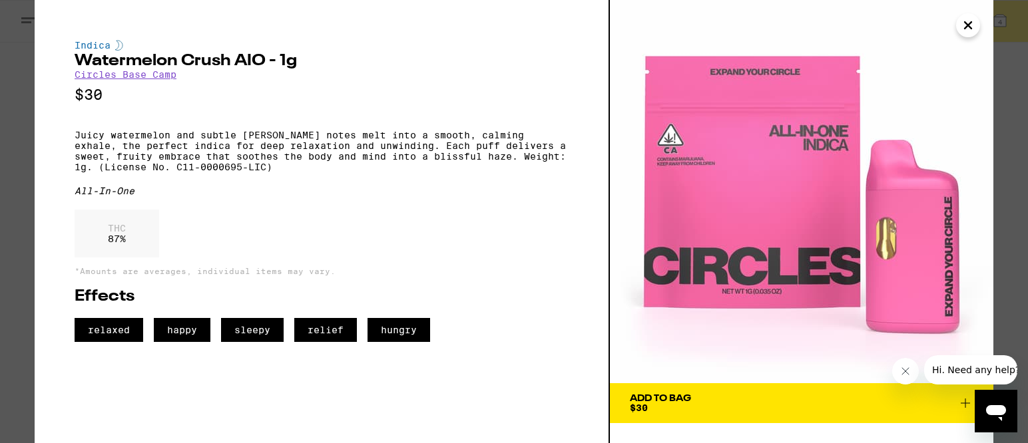
click at [674, 397] on div "Add To Bag" at bounding box center [660, 398] width 61 height 9
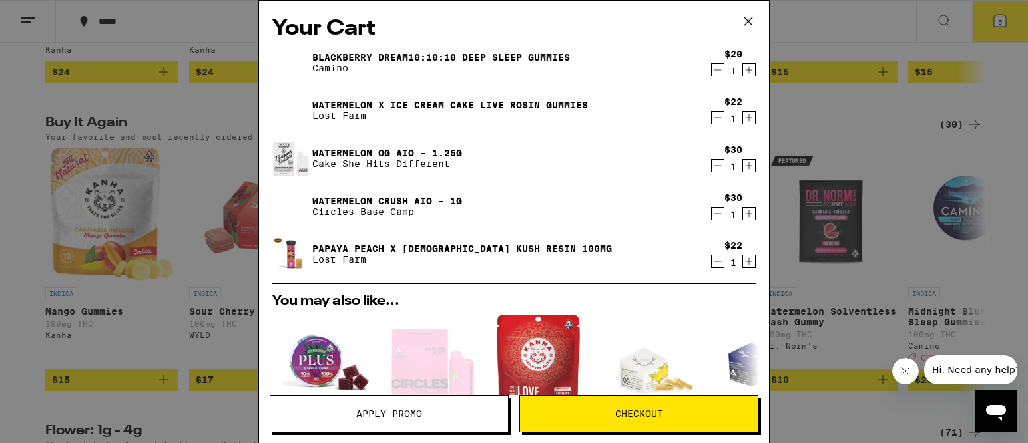
scroll to position [47, 0]
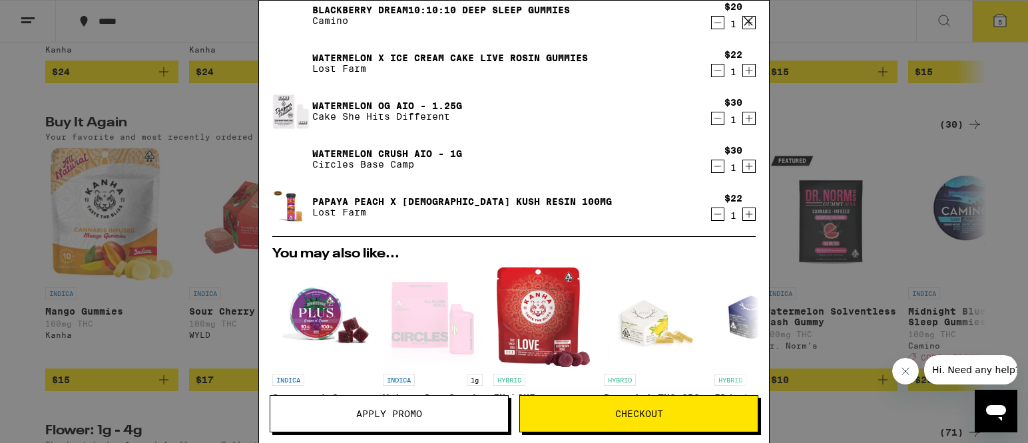
click at [393, 415] on span "Apply Promo" at bounding box center [389, 413] width 66 height 9
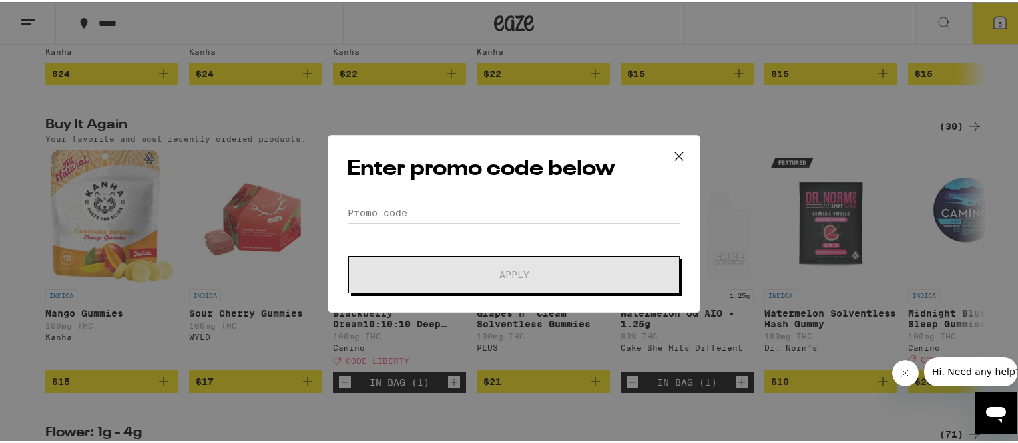
click at [387, 206] on input "Promo Code" at bounding box center [514, 211] width 334 height 20
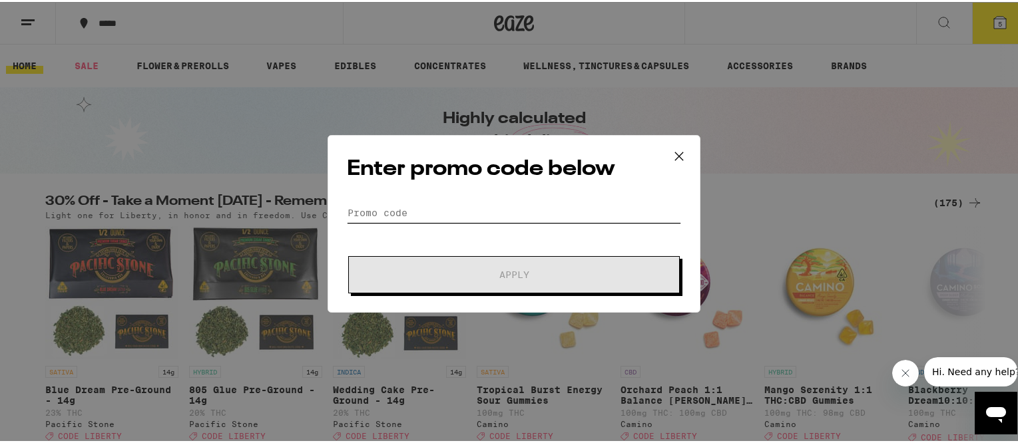
click at [387, 203] on input "Promo Code" at bounding box center [514, 211] width 334 height 20
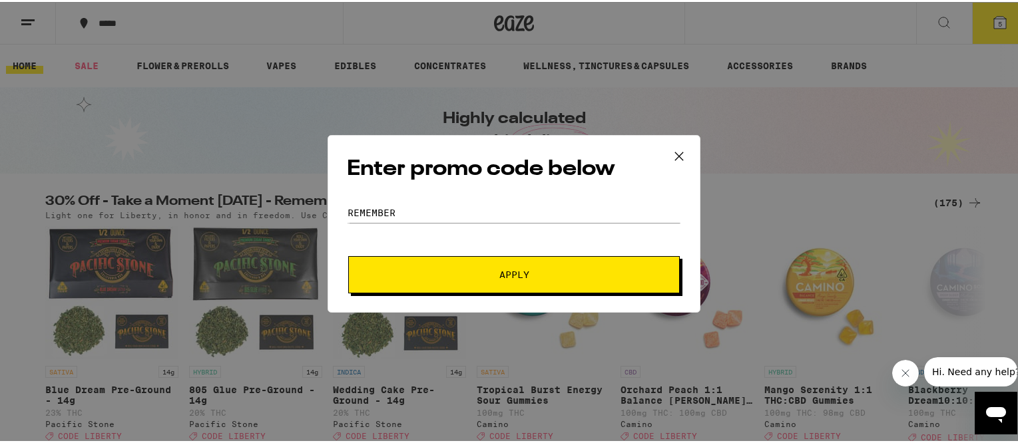
drag, startPoint x: 433, startPoint y: 258, endPoint x: 431, endPoint y: 268, distance: 9.5
click at [431, 268] on button "Apply" at bounding box center [514, 272] width 332 height 37
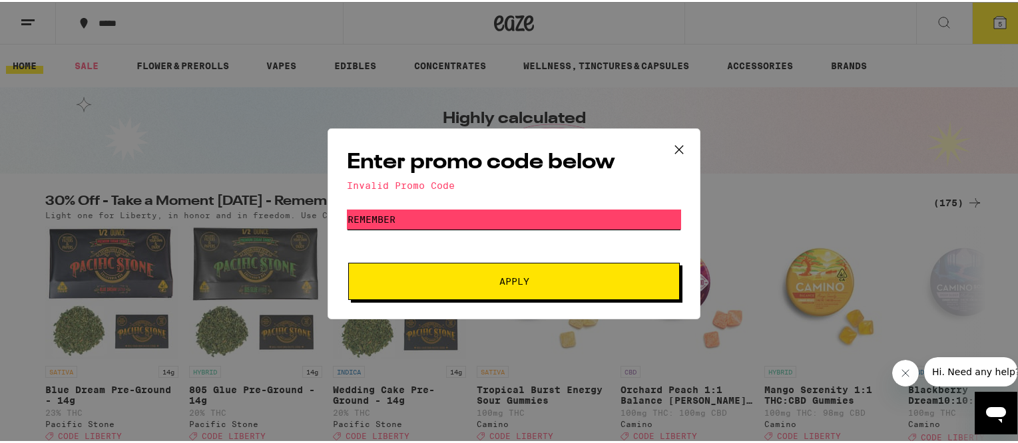
drag, startPoint x: 404, startPoint y: 218, endPoint x: 352, endPoint y: 206, distance: 53.9
click at [352, 206] on div "Enter promo code below Invalid Promo Code Promo Code remember Apply" at bounding box center [514, 222] width 373 height 191
type input "r"
type input "liberty"
click at [449, 278] on span "Apply" at bounding box center [514, 279] width 240 height 9
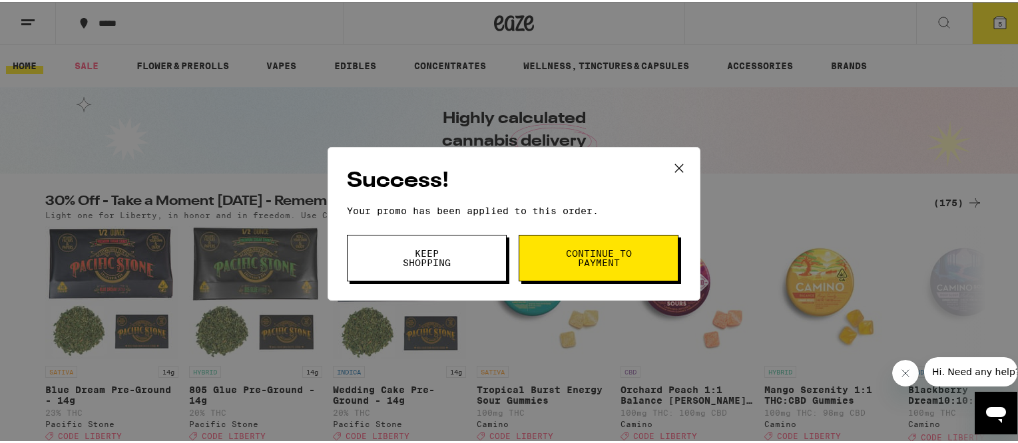
click at [566, 250] on span "Continue to payment" at bounding box center [599, 256] width 68 height 19
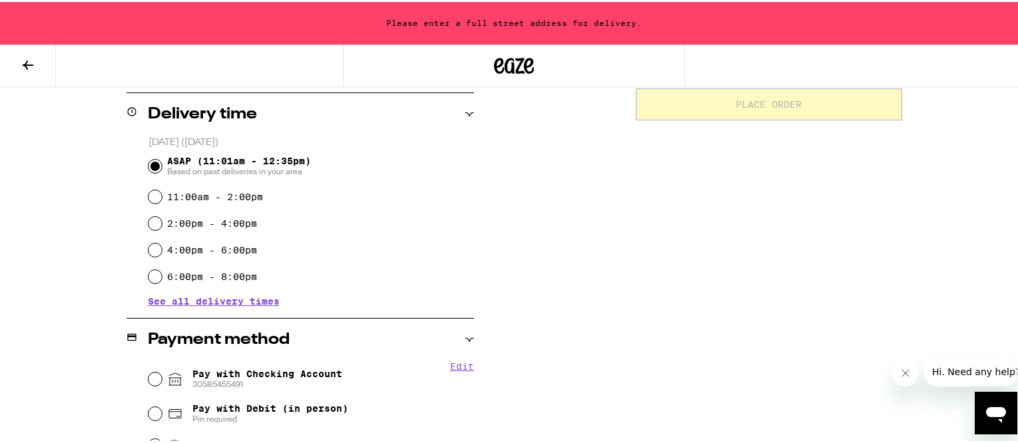
scroll to position [333, 0]
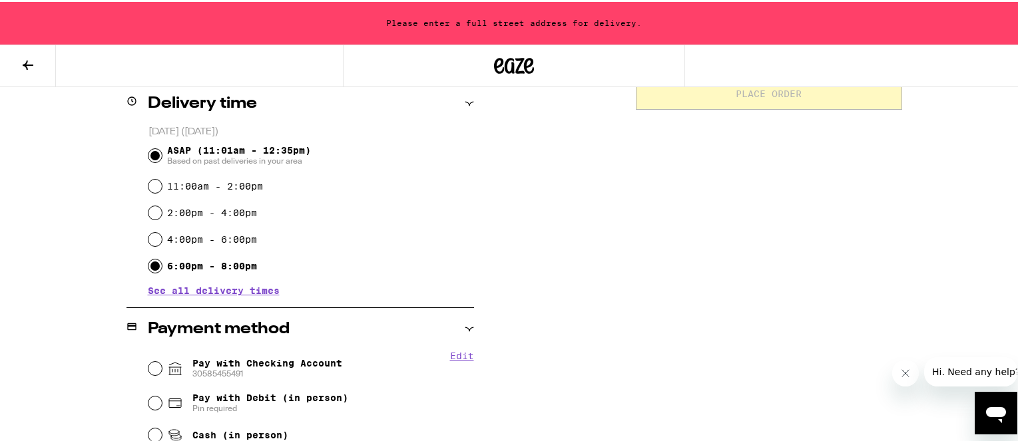
click at [151, 266] on input "6:00pm - 8:00pm" at bounding box center [154, 264] width 13 height 13
radio input "true"
click at [148, 364] on input "Pay with Checking Account [FINANCIAL_ID]" at bounding box center [154, 366] width 13 height 13
radio input "true"
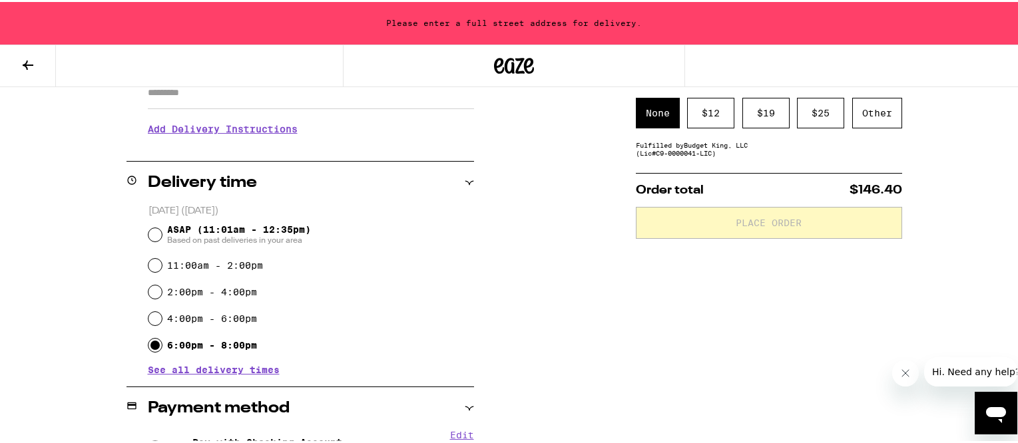
scroll to position [200, 0]
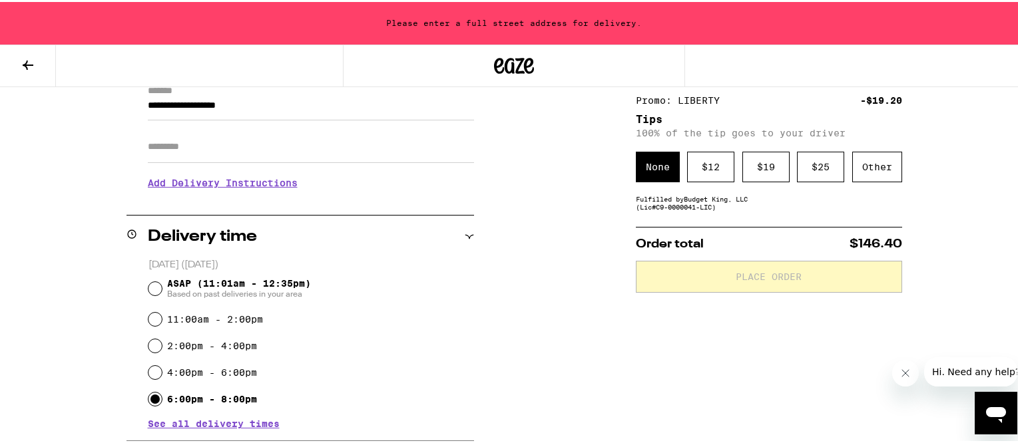
click at [659, 166] on div "None" at bounding box center [658, 165] width 44 height 31
click at [874, 161] on div "Other" at bounding box center [877, 165] width 50 height 31
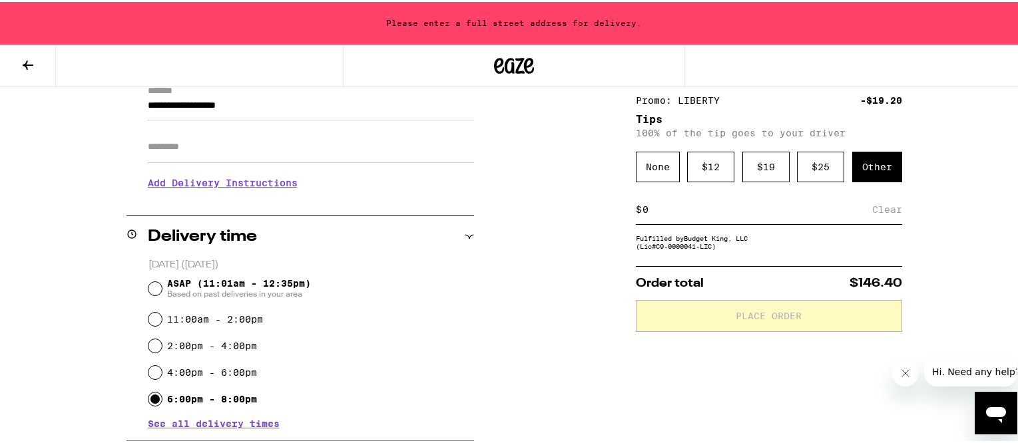
click at [650, 213] on input at bounding box center [757, 208] width 230 height 12
click at [655, 204] on div "$ 500 Save" at bounding box center [769, 208] width 266 height 30
drag, startPoint x: 656, startPoint y: 208, endPoint x: 609, endPoint y: 208, distance: 47.3
type input "5"
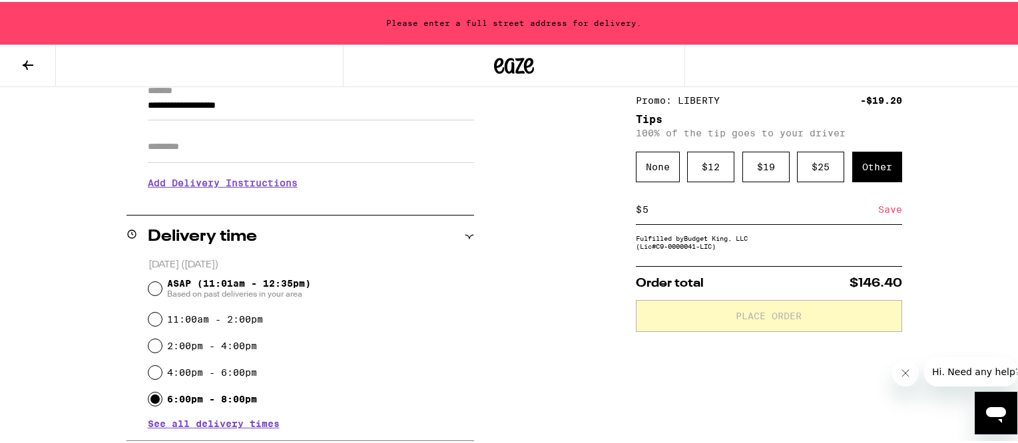
click at [888, 212] on div "Save" at bounding box center [890, 207] width 24 height 29
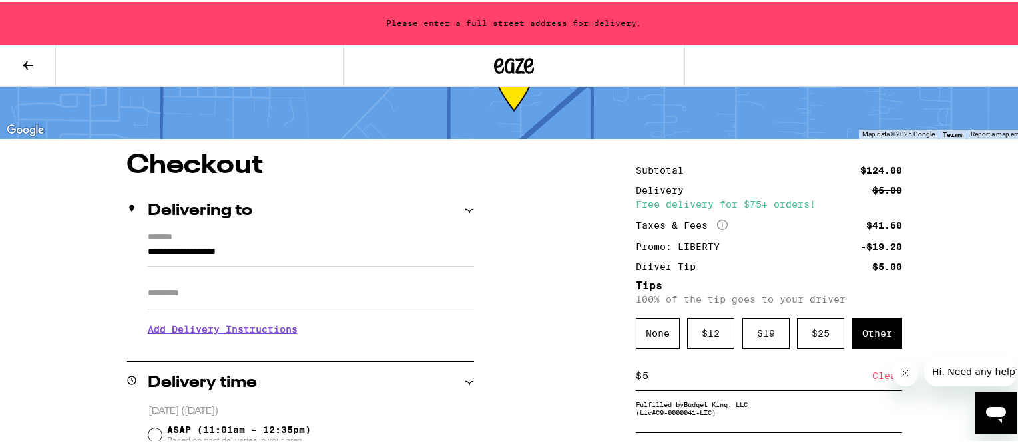
scroll to position [333, 0]
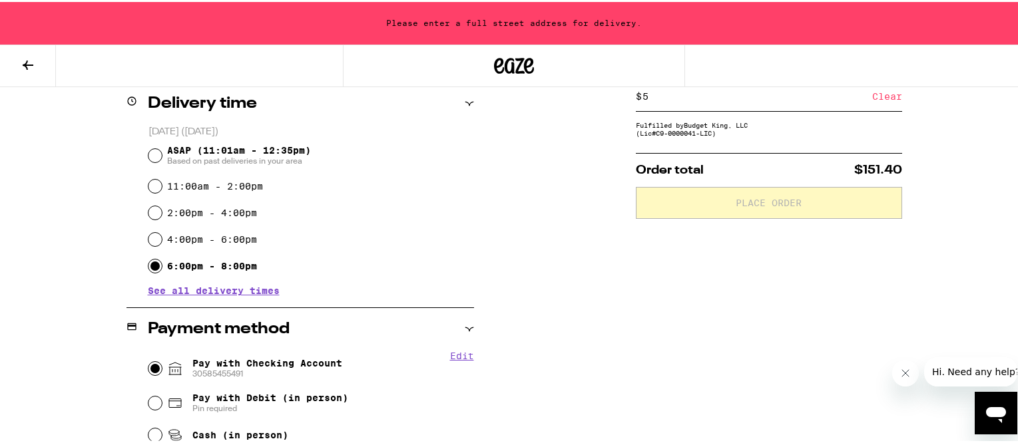
click at [225, 288] on span "See all delivery times" at bounding box center [214, 288] width 132 height 9
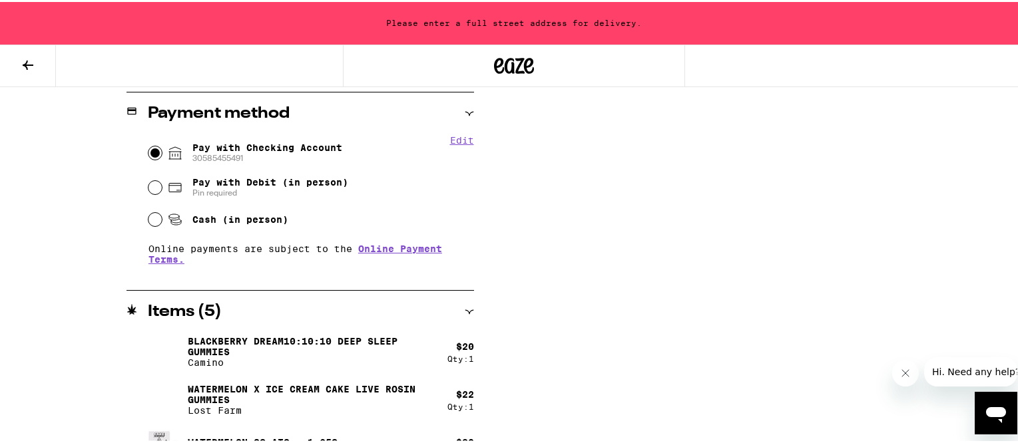
scroll to position [856, 0]
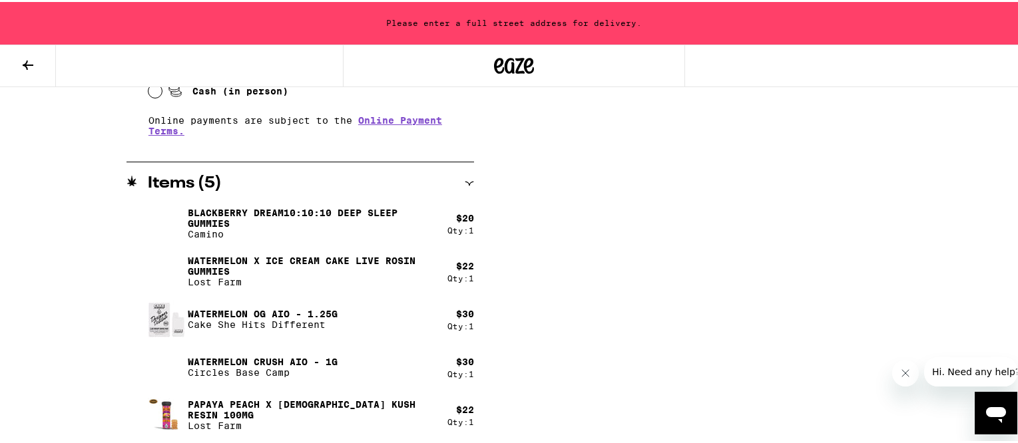
click at [949, 370] on span "Hi. Need any help?" at bounding box center [975, 372] width 88 height 11
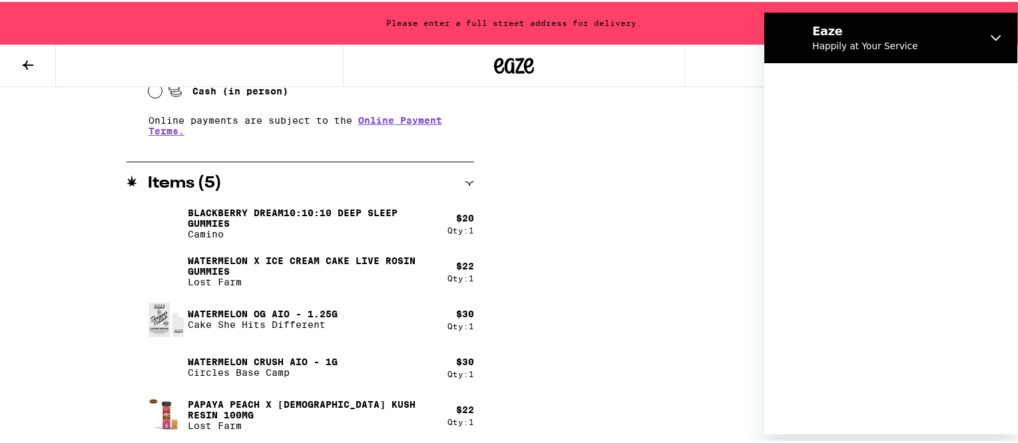
scroll to position [0, 0]
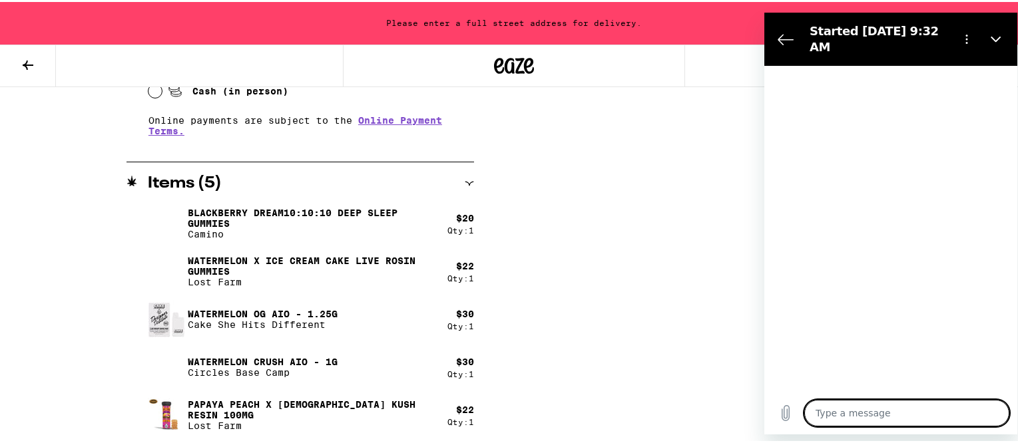
type textarea "x"
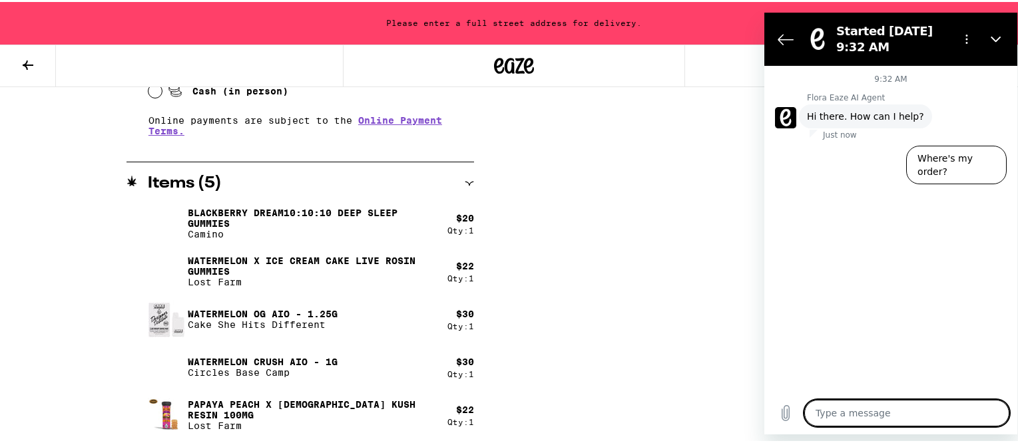
click at [841, 413] on textarea at bounding box center [906, 413] width 205 height 27
type textarea "c"
type textarea "x"
type textarea "ca"
type textarea "x"
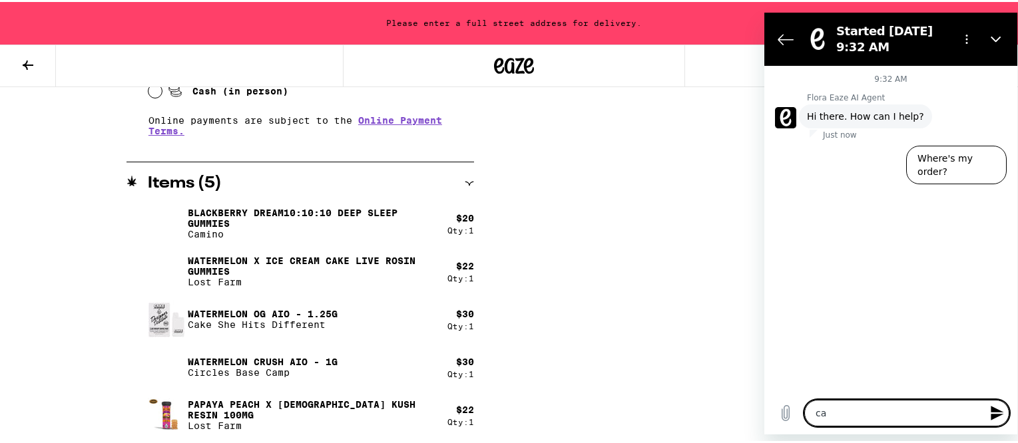
type textarea "can"
type textarea "x"
type textarea "cant"
type textarea "x"
type textarea "cant"
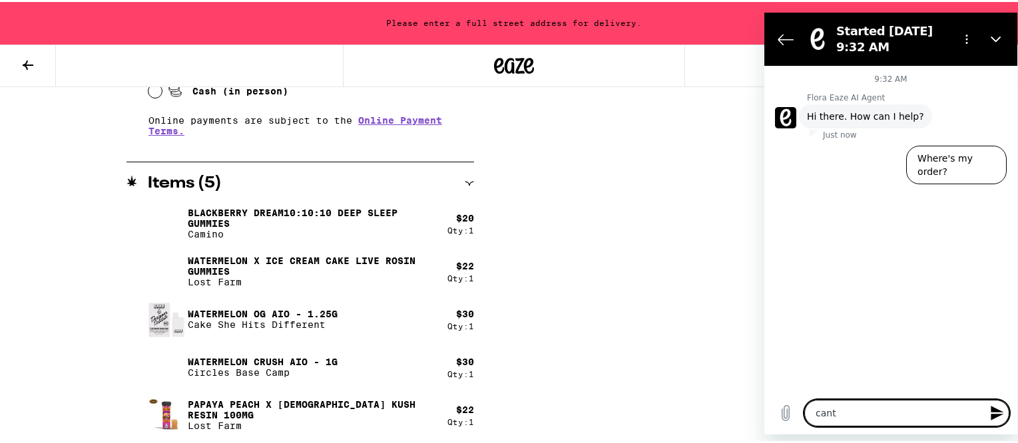
type textarea "x"
type textarea "cant c"
type textarea "x"
type textarea "cant ch"
type textarea "x"
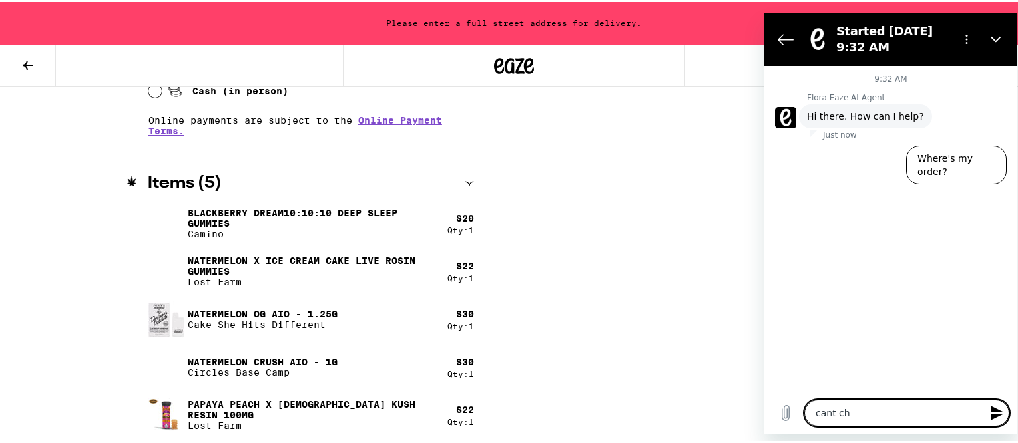
type textarea "cant che"
type textarea "x"
type textarea "cant chec"
type textarea "x"
type textarea "cant check"
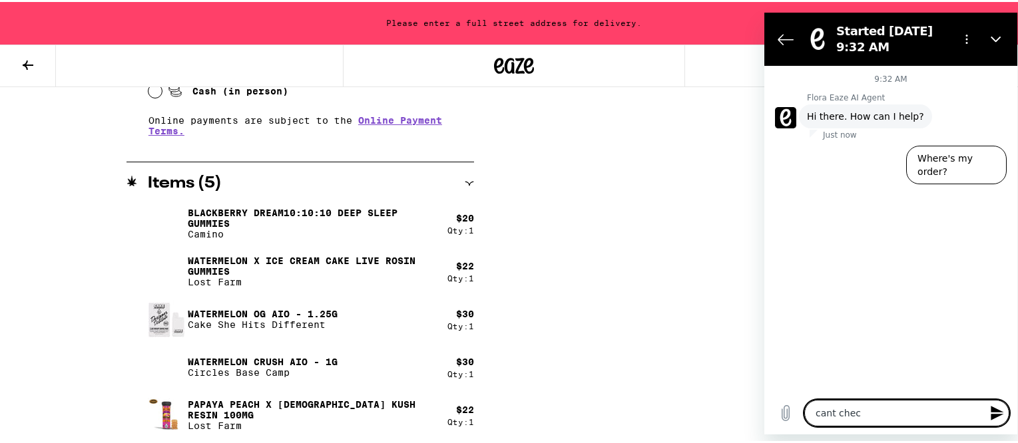
type textarea "x"
type textarea "cant check"
type textarea "x"
type textarea "cant check o"
type textarea "x"
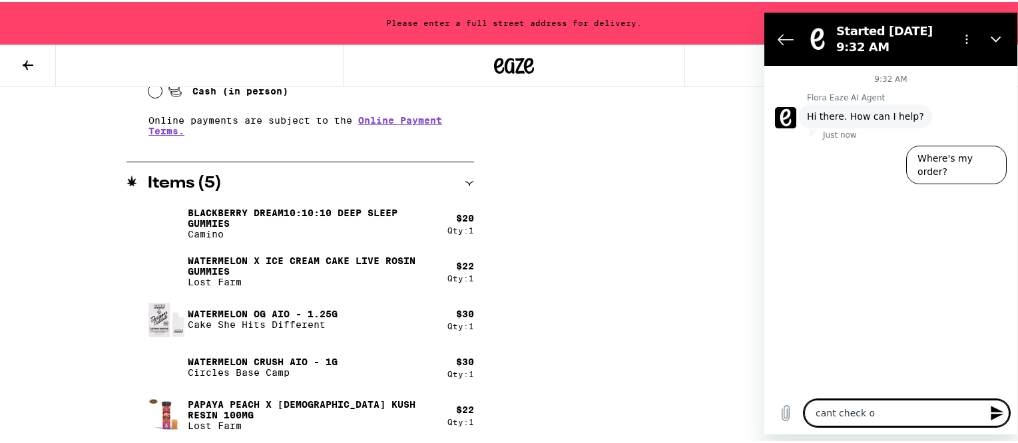
type textarea "cant check ou"
type textarea "x"
type textarea "cant check out"
type textarea "x"
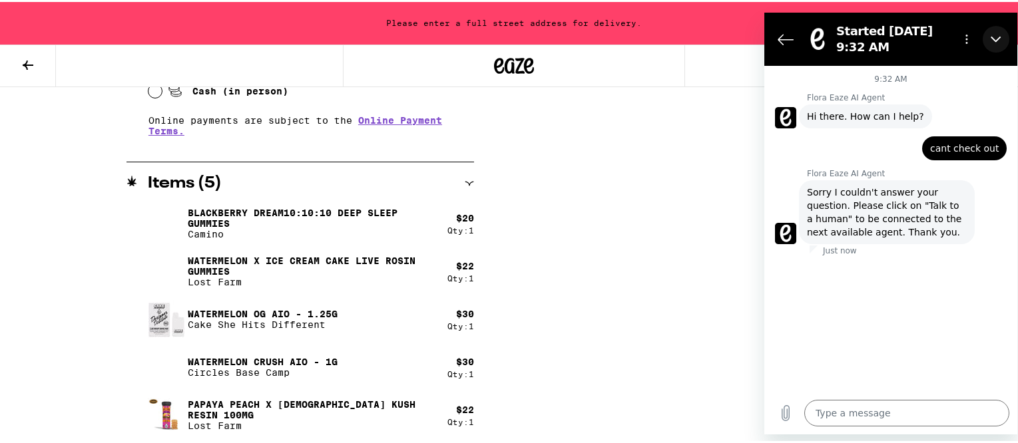
click at [991, 40] on icon "Close" at bounding box center [996, 39] width 11 height 11
type textarea "x"
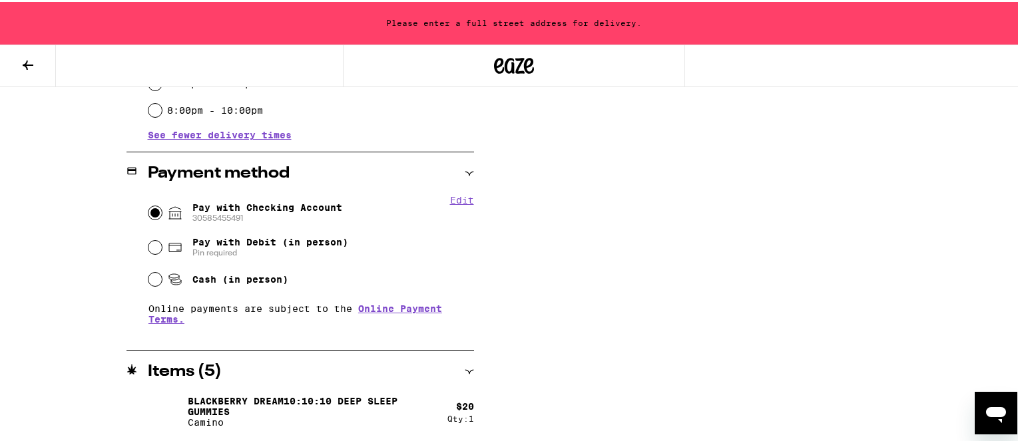
scroll to position [656, 0]
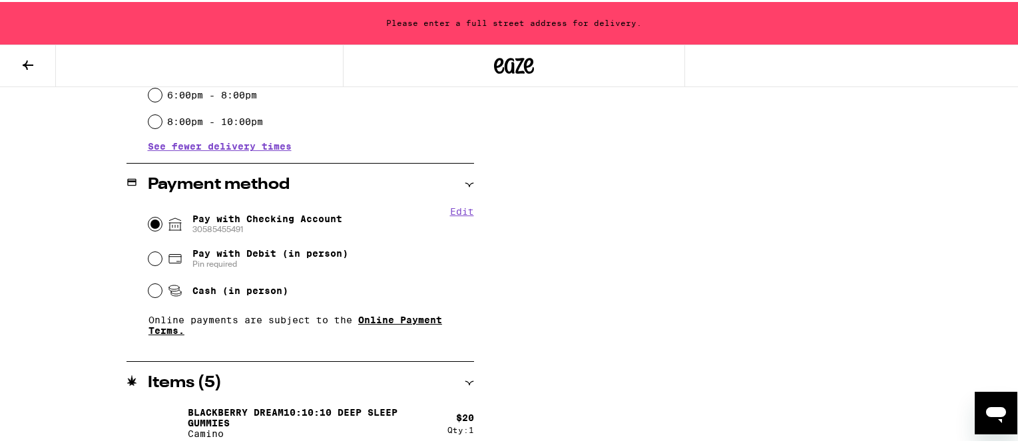
click at [411, 322] on link "Online Payment Terms." at bounding box center [295, 323] width 294 height 21
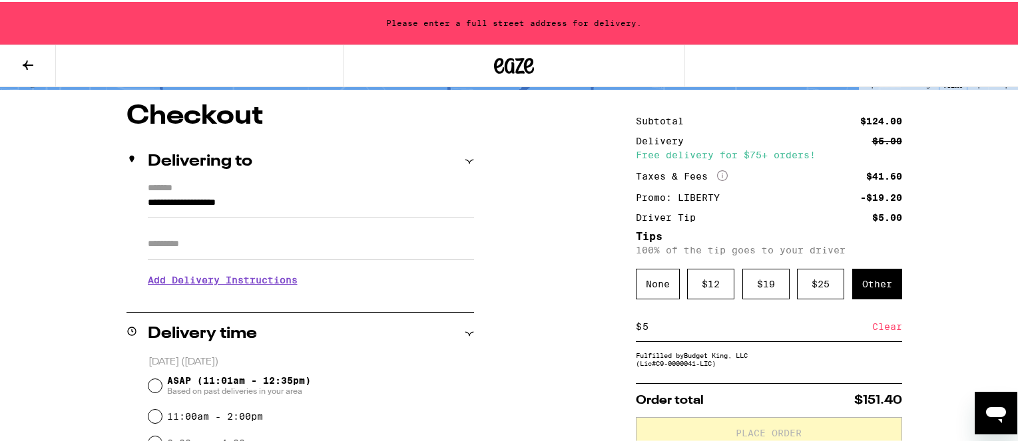
scroll to position [133, 0]
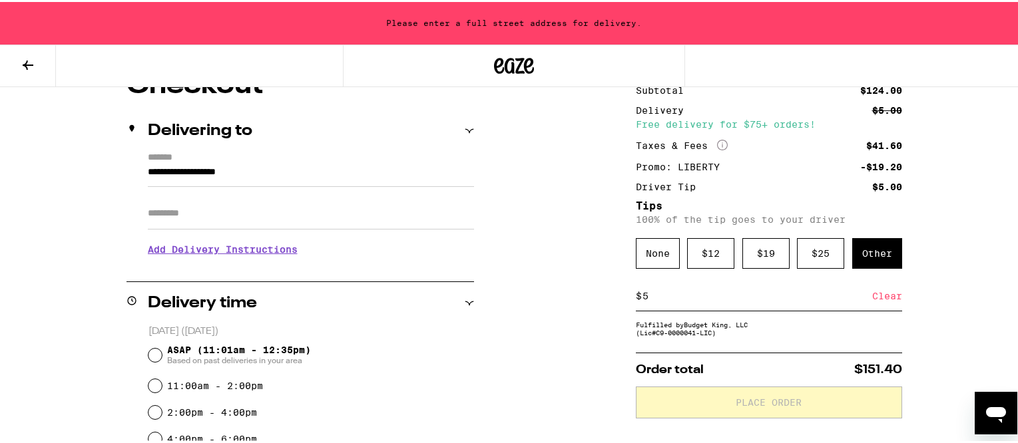
click at [271, 175] on input "**********" at bounding box center [311, 173] width 326 height 23
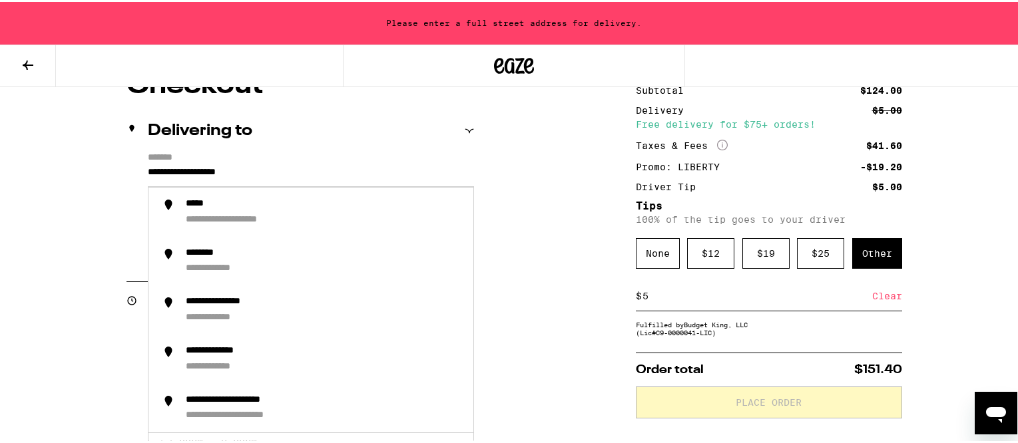
drag, startPoint x: 280, startPoint y: 172, endPoint x: 115, endPoint y: 169, distance: 165.8
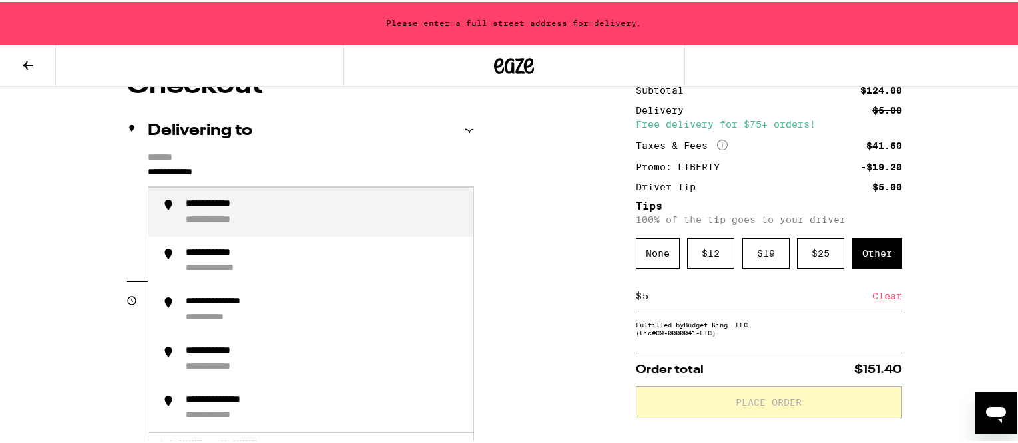
click at [206, 211] on div "**********" at bounding box center [324, 210] width 277 height 28
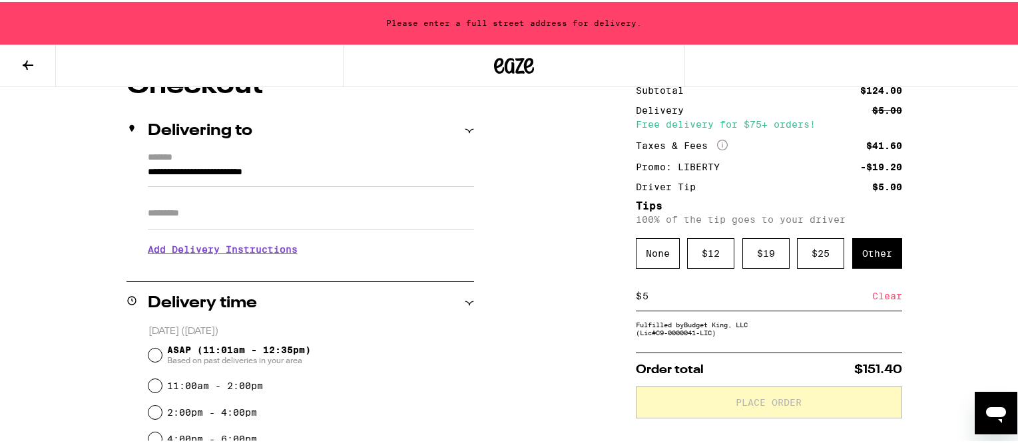
type input "**********"
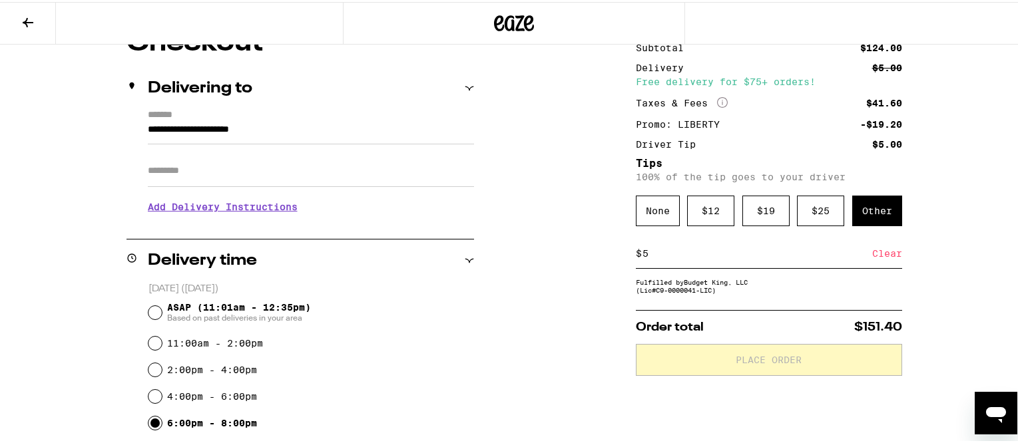
scroll to position [91, 0]
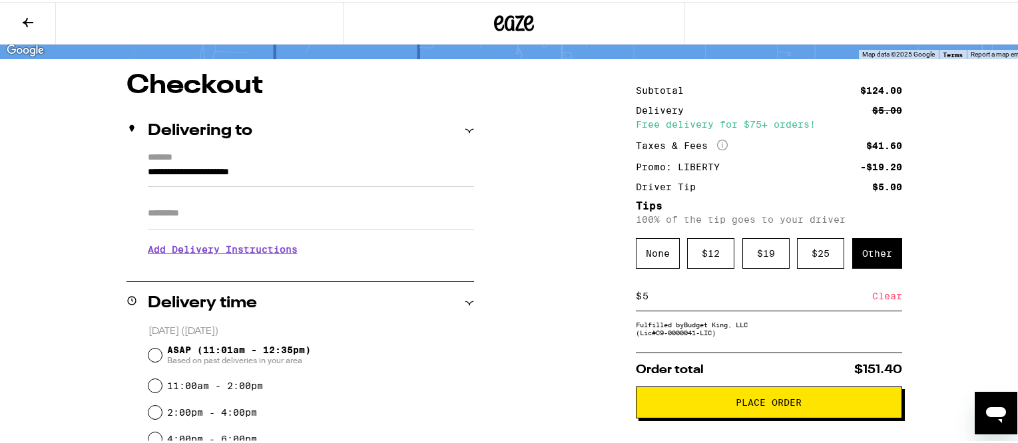
click at [750, 403] on span "Place Order" at bounding box center [769, 400] width 66 height 9
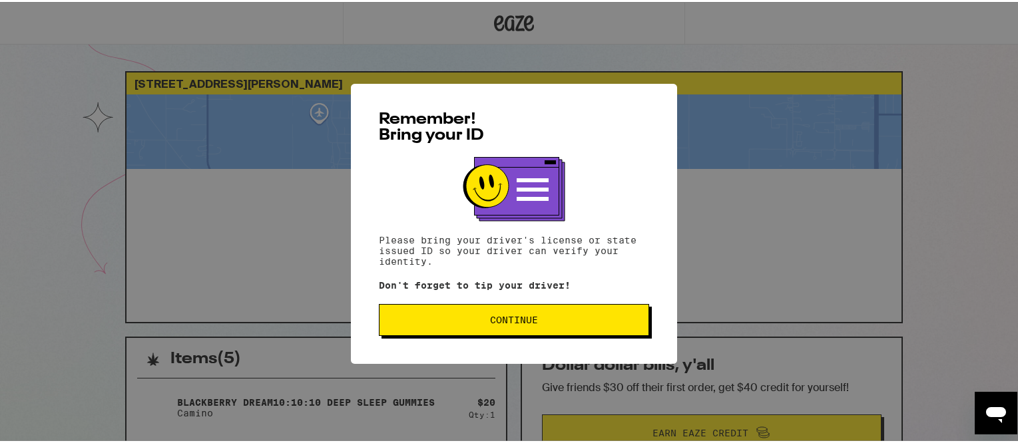
click at [499, 328] on button "Continue" at bounding box center [514, 318] width 270 height 32
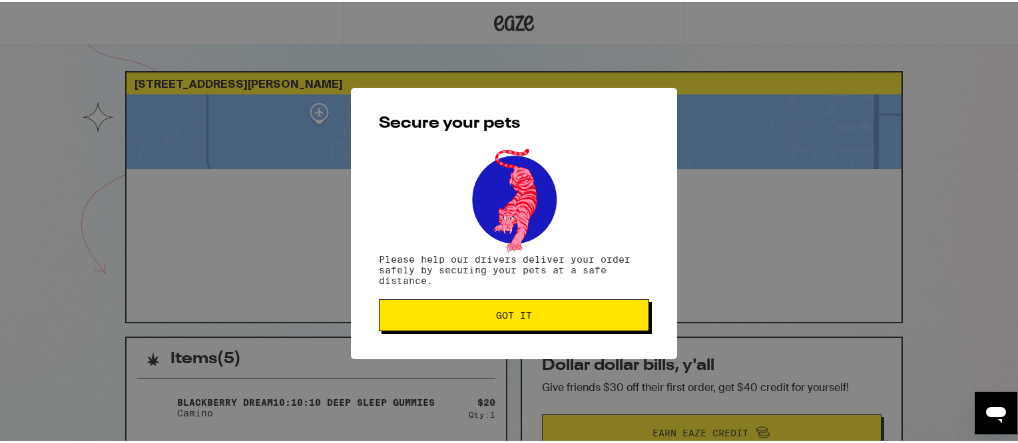
click at [496, 312] on span "Got it" at bounding box center [514, 313] width 36 height 9
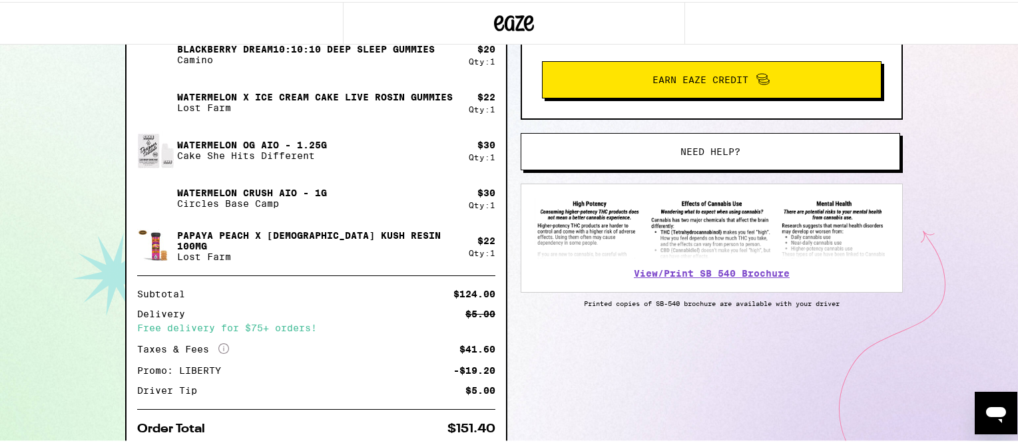
scroll to position [200, 0]
